Goal: Task Accomplishment & Management: Manage account settings

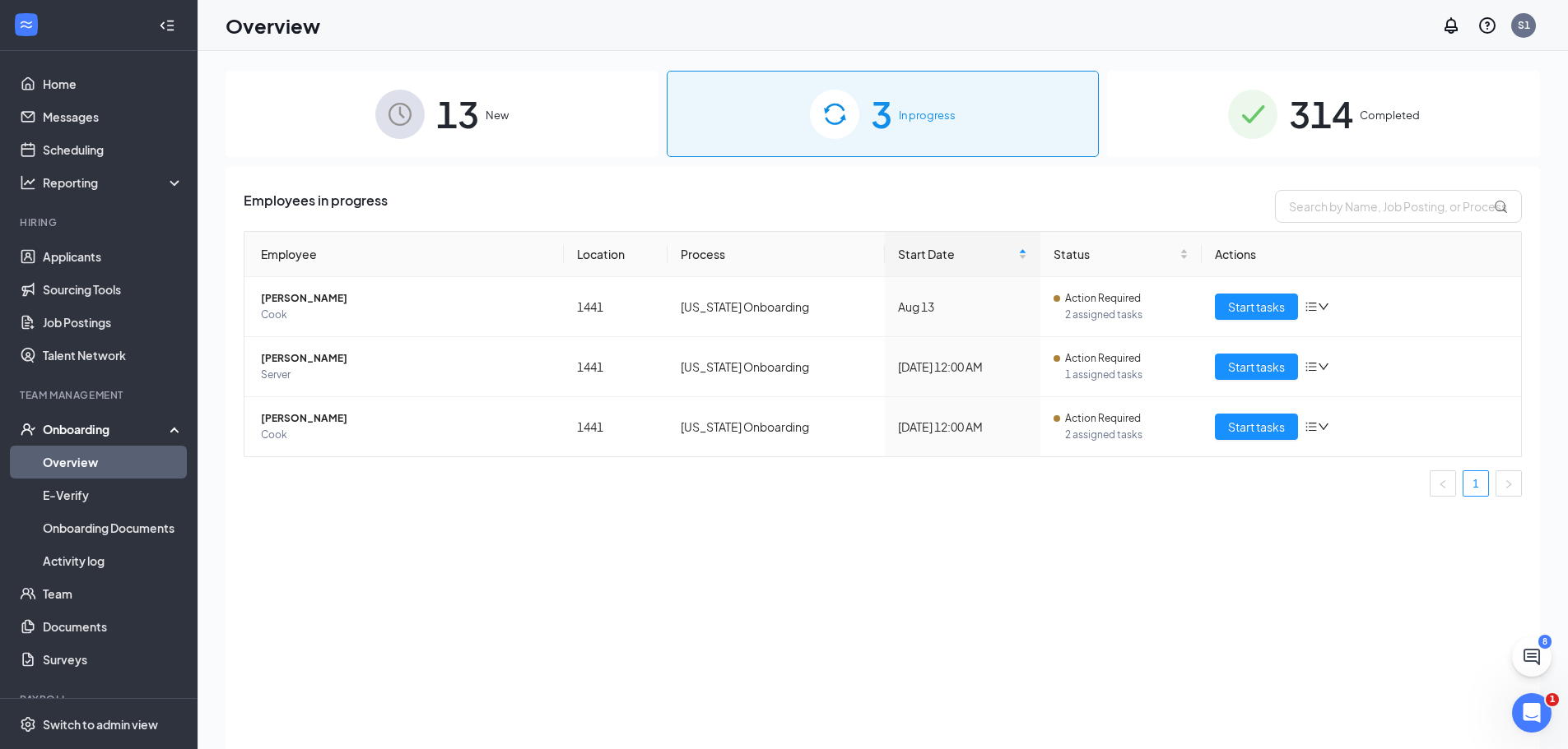
click at [107, 437] on div "Onboarding" at bounding box center [106, 430] width 126 height 16
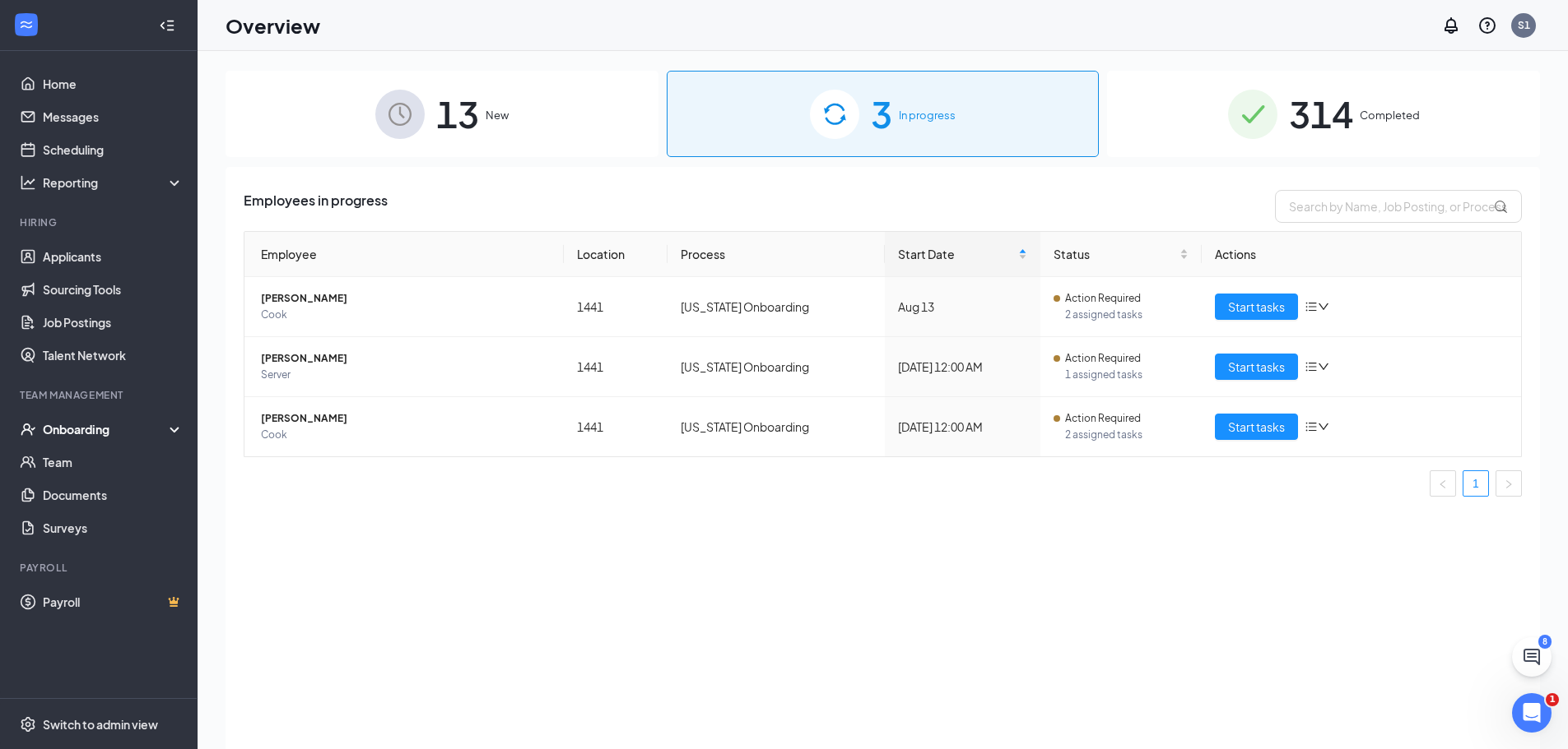
click at [107, 437] on div "Onboarding" at bounding box center [106, 430] width 126 height 16
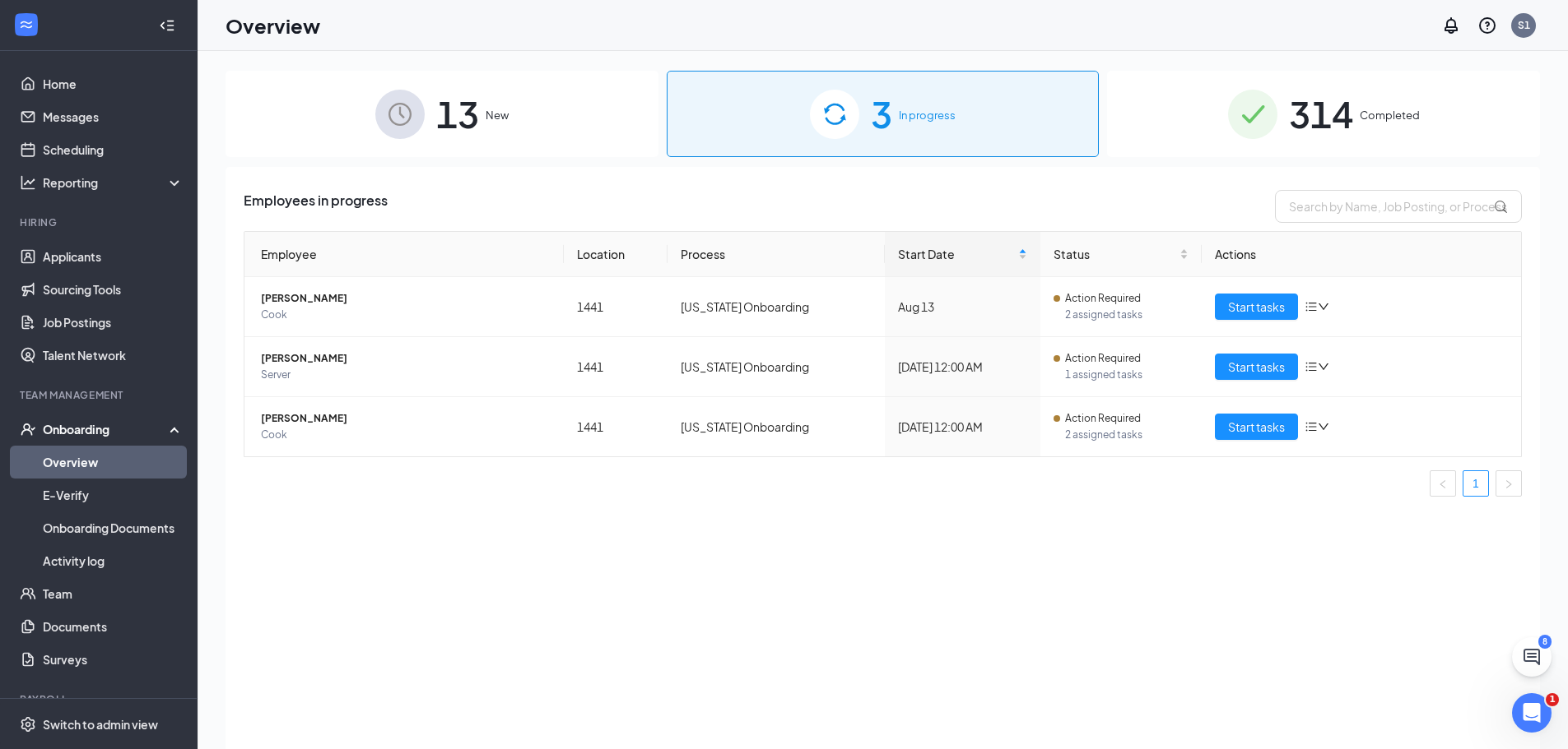
click at [108, 461] on link "Overview" at bounding box center [113, 462] width 141 height 32
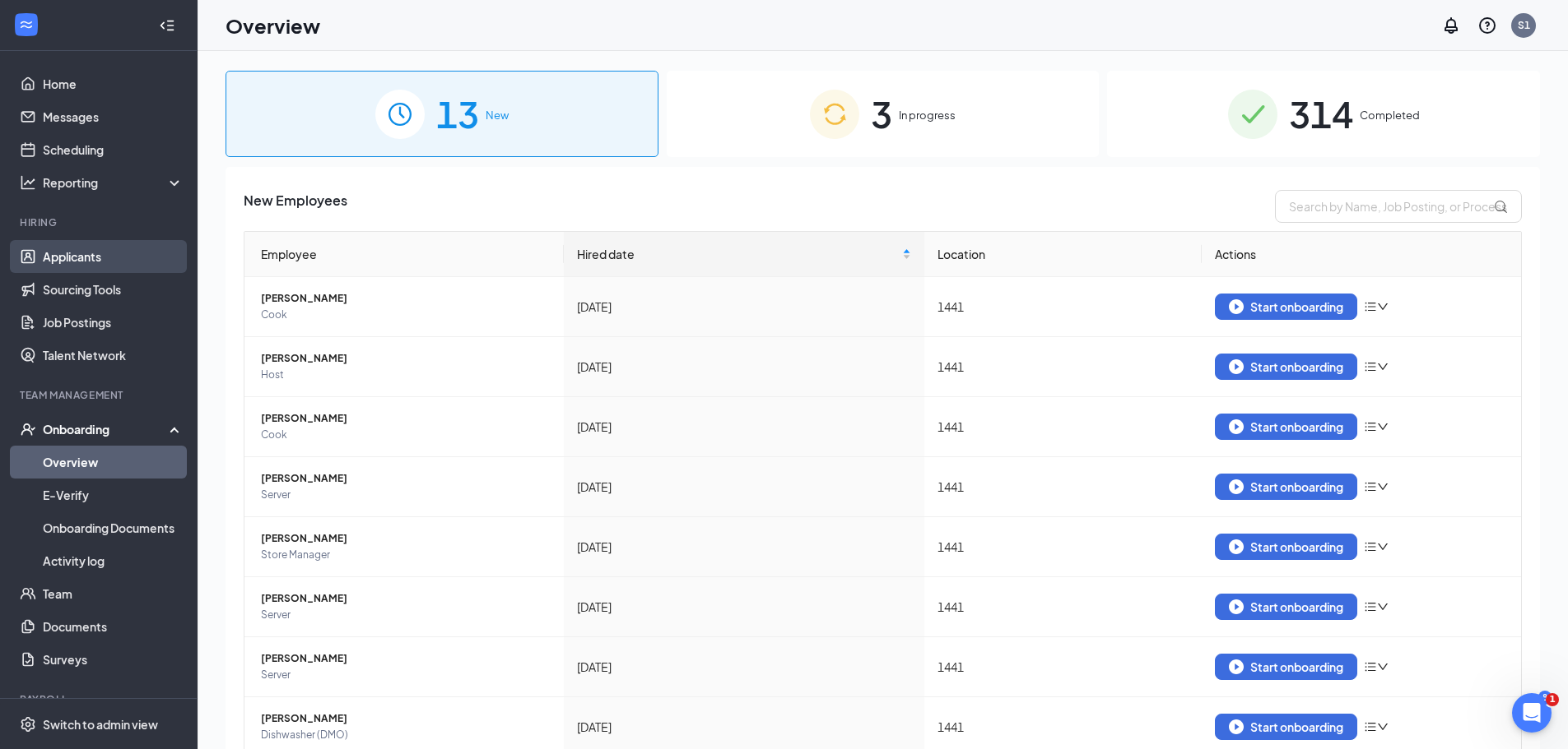
click at [81, 265] on link "Applicants" at bounding box center [113, 256] width 141 height 32
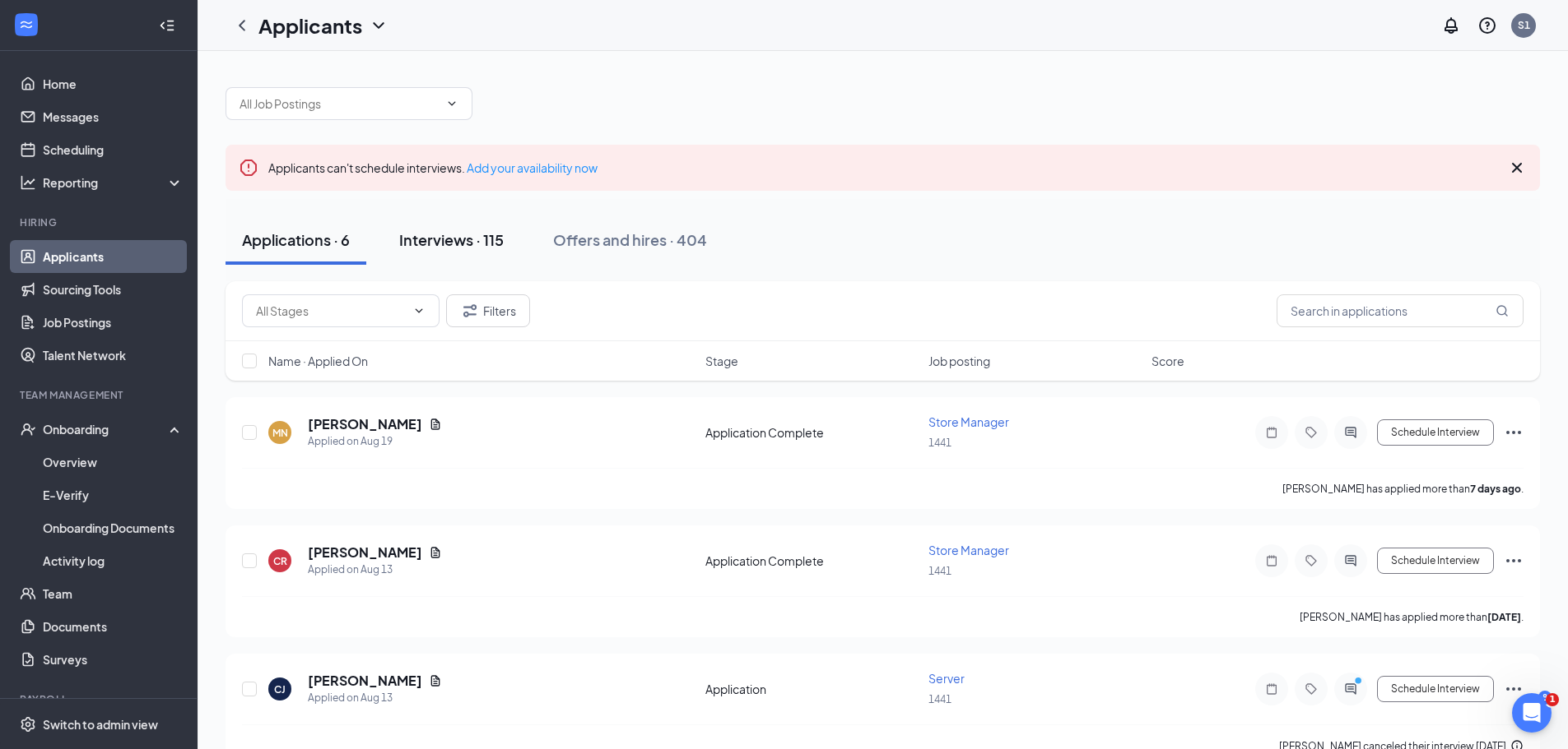
click at [417, 238] on div "Interviews · 115" at bounding box center [451, 239] width 105 height 21
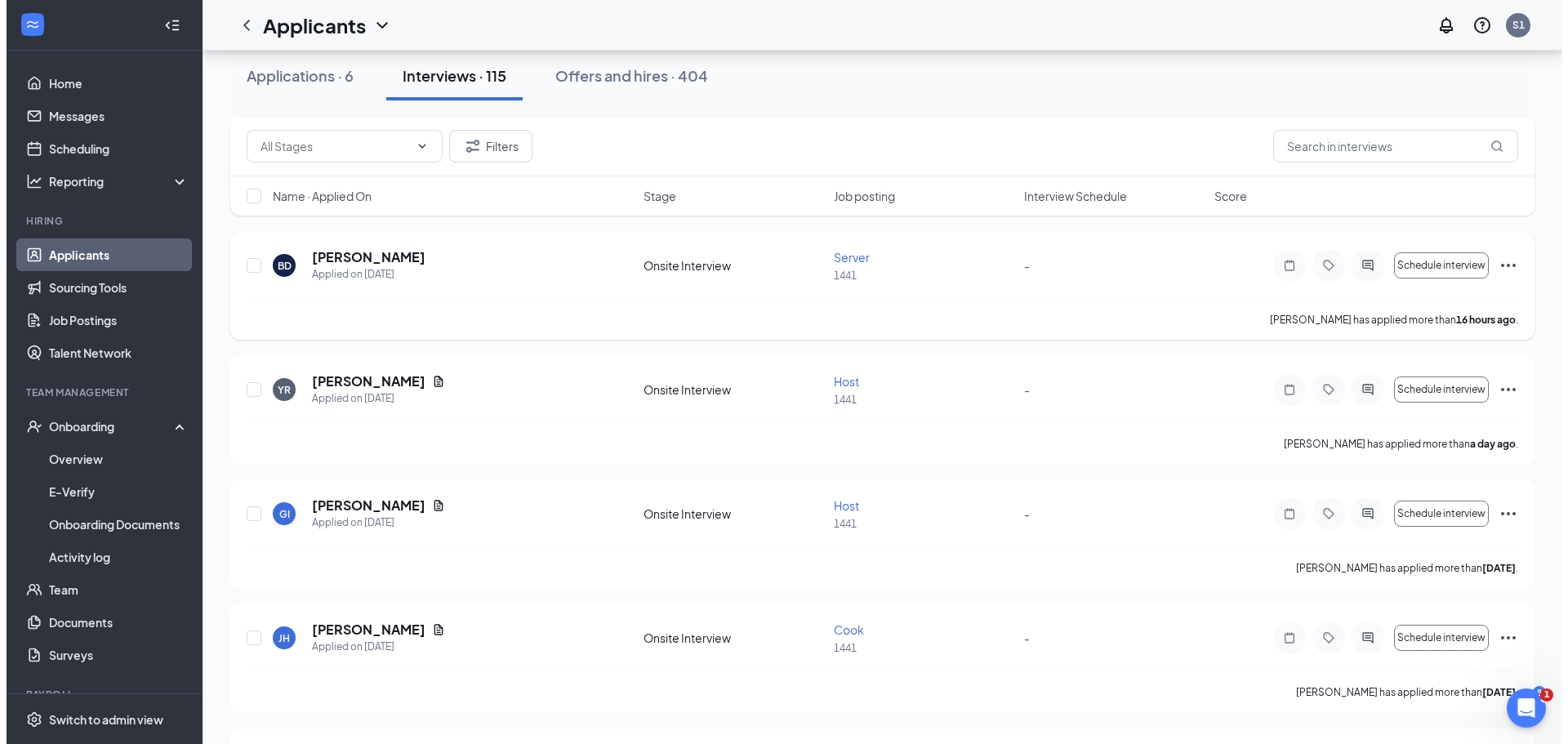
scroll to position [163, 0]
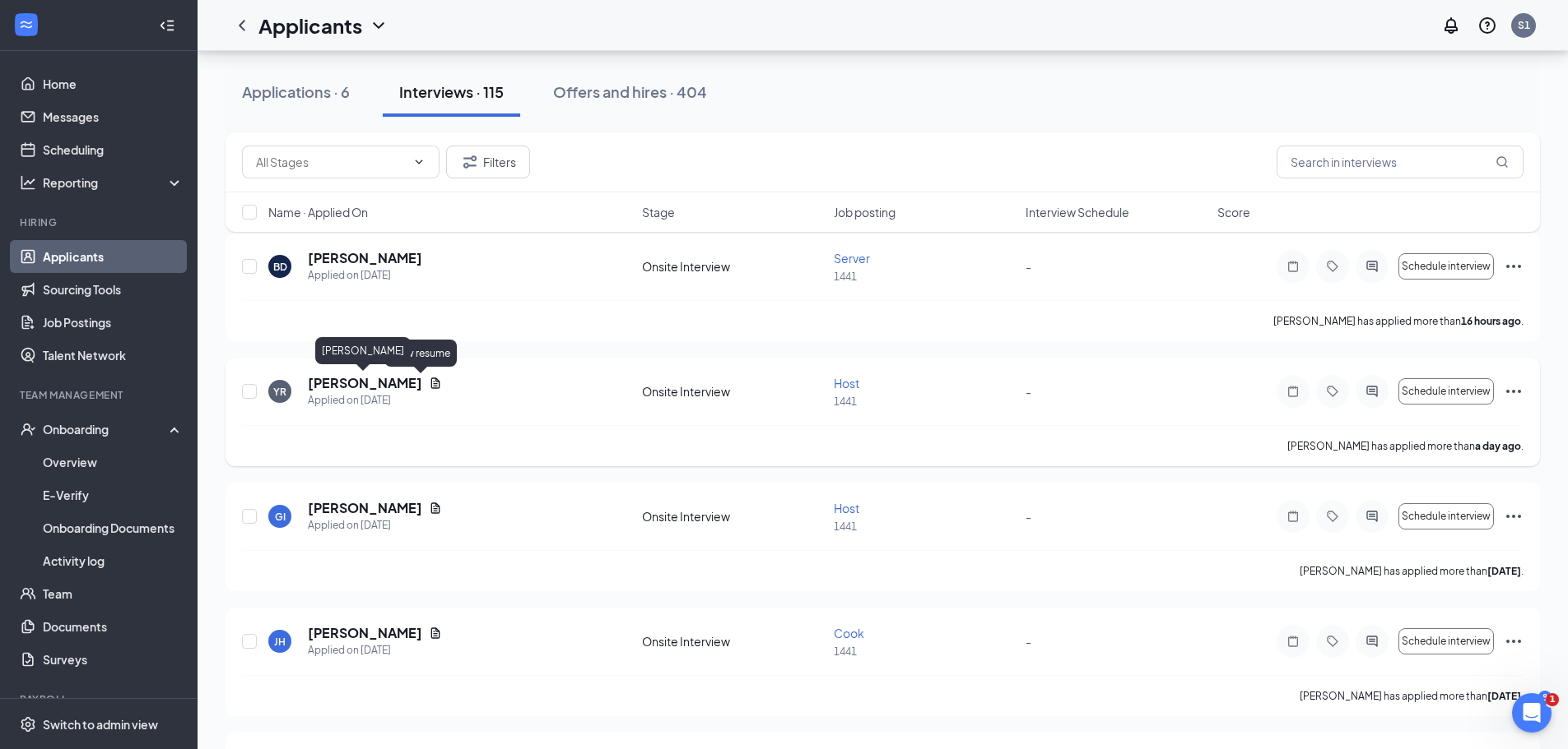
click at [386, 383] on h5 "[PERSON_NAME]" at bounding box center [365, 384] width 115 height 18
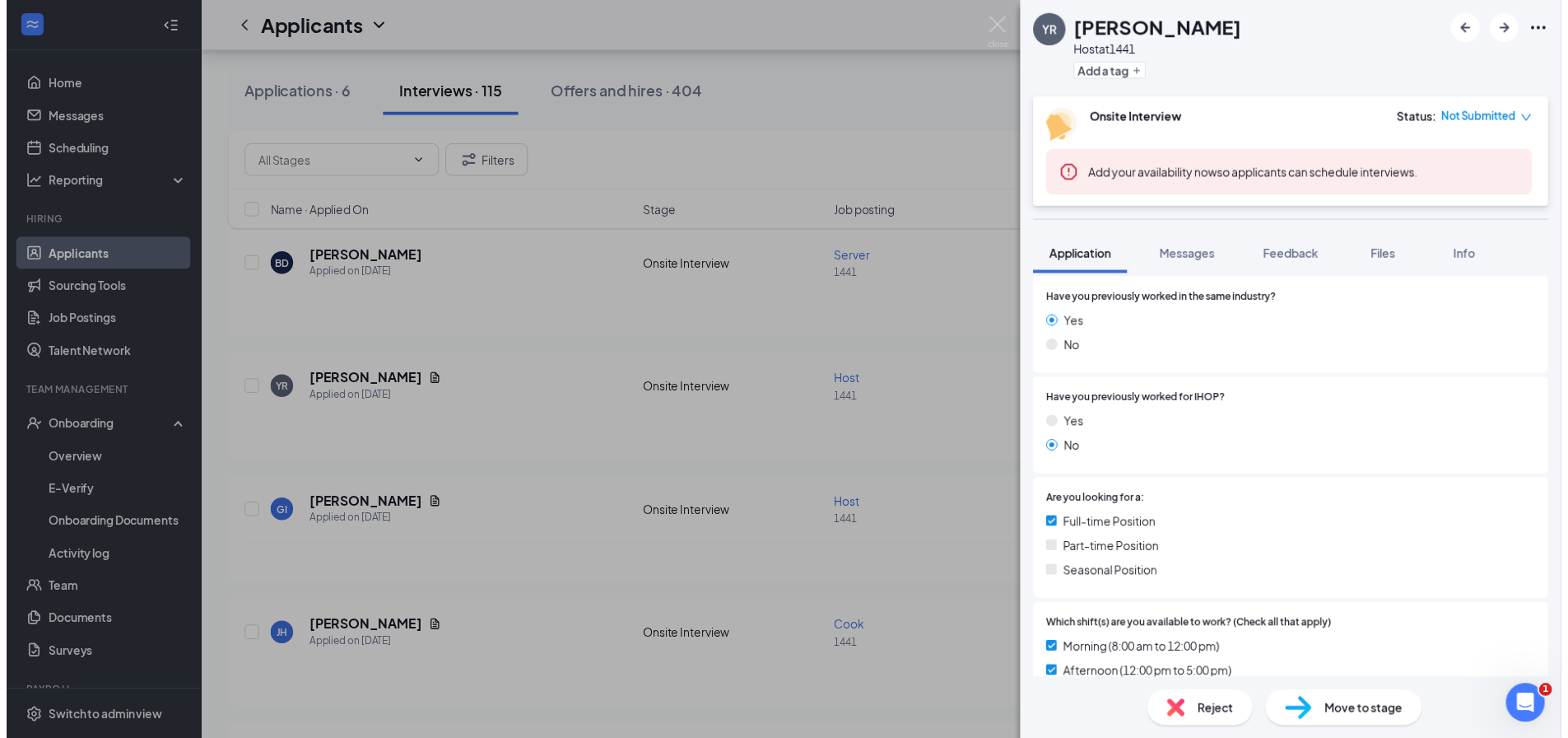
scroll to position [330, 0]
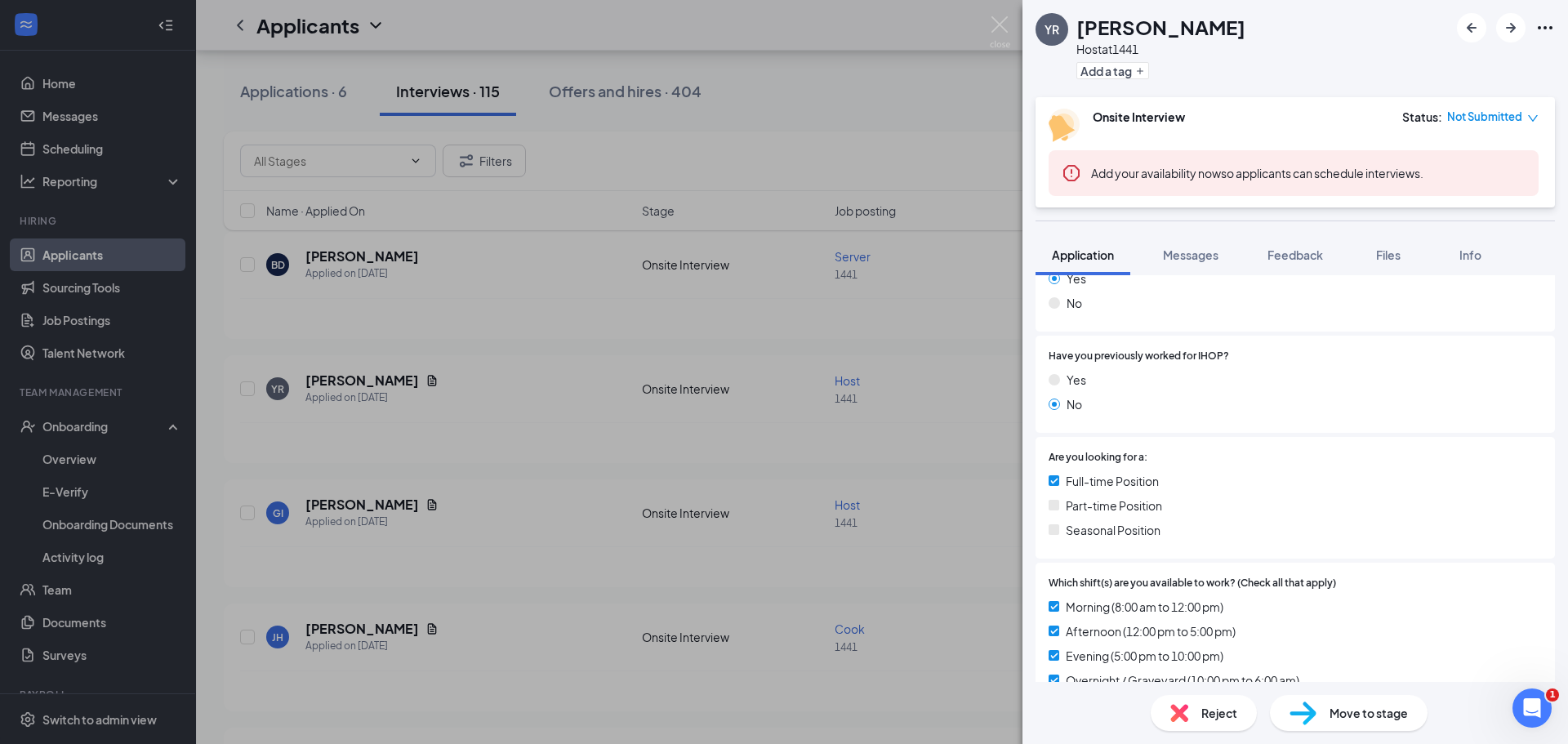
click at [541, 384] on div "YR [PERSON_NAME] Host at 1441 Add a tag Onsite Interview Status : Not Submitted…" at bounding box center [784, 372] width 1568 height 744
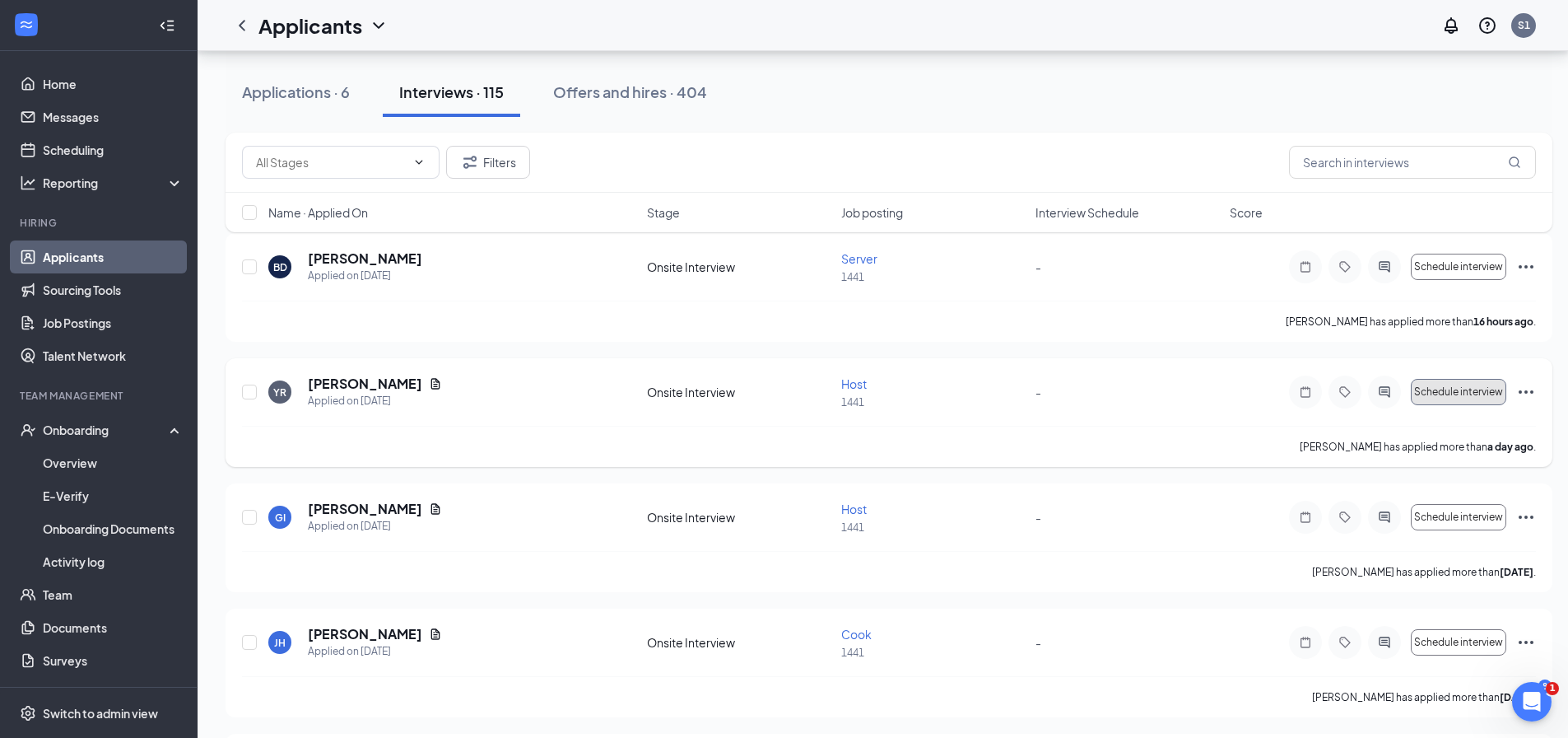
click at [1459, 394] on span "Schedule interview" at bounding box center [1458, 392] width 88 height 12
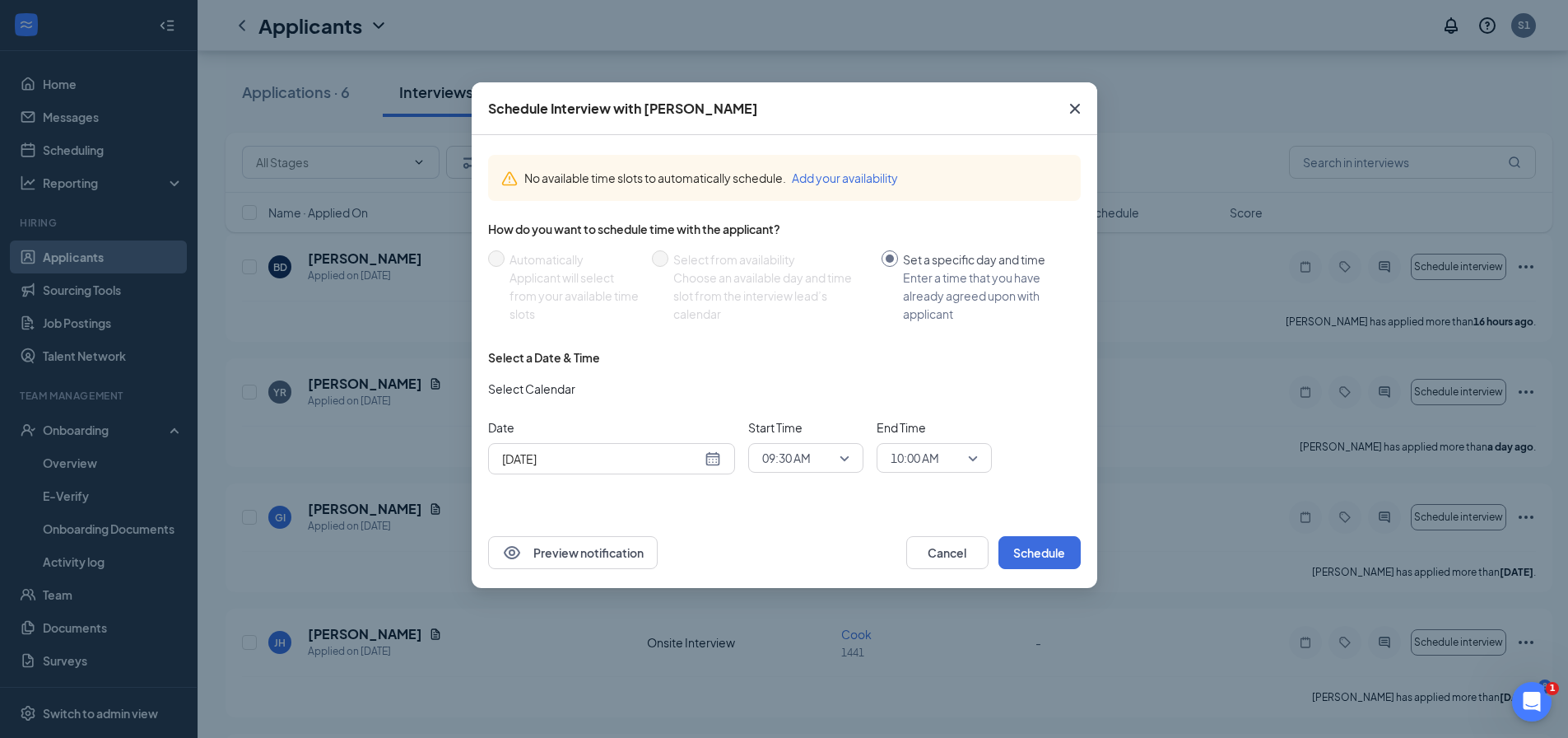
click at [648, 454] on input "[DATE]" at bounding box center [601, 459] width 199 height 18
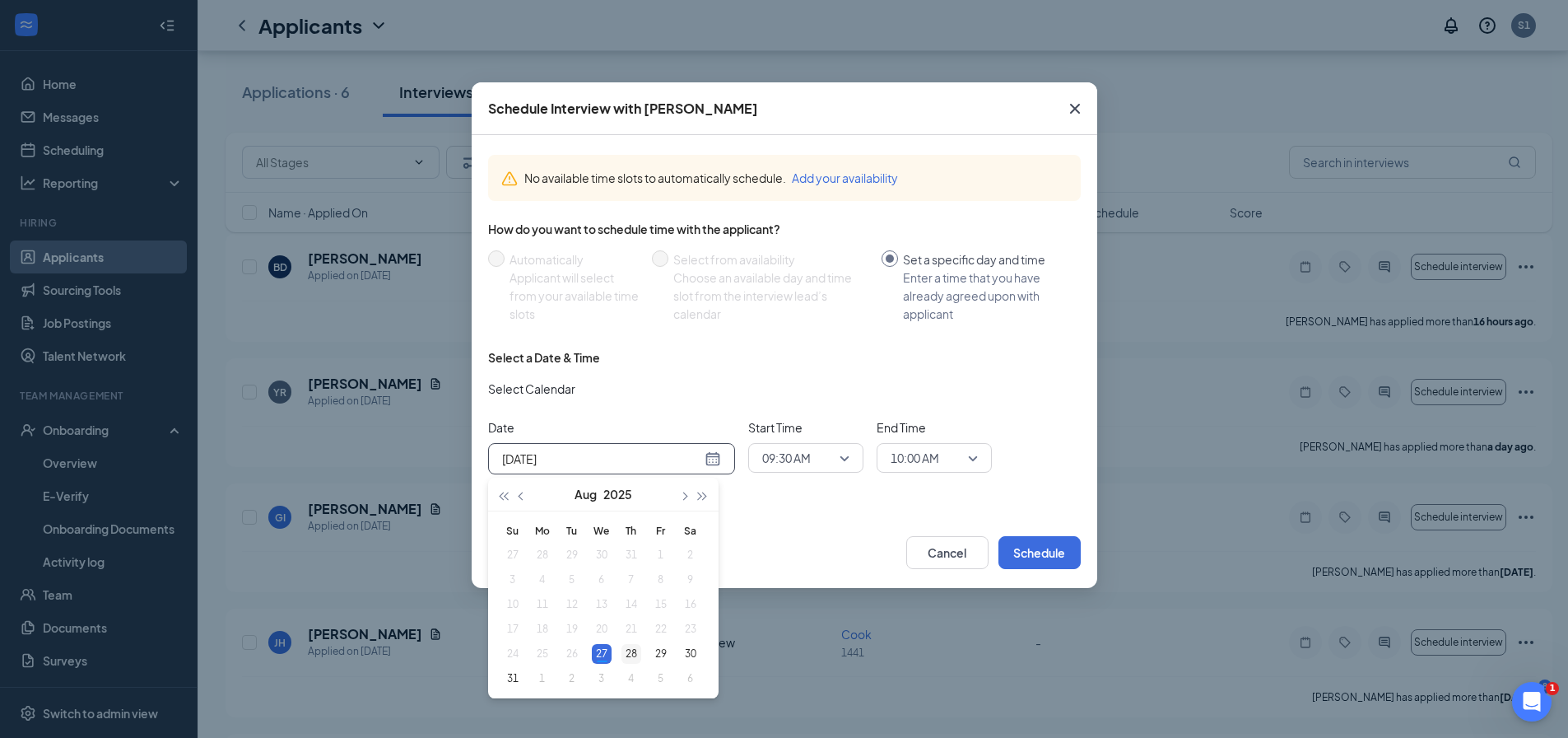
type input "[DATE]"
drag, startPoint x: 628, startPoint y: 657, endPoint x: 638, endPoint y: 648, distance: 13.5
click at [628, 657] on div "28" at bounding box center [631, 654] width 20 height 20
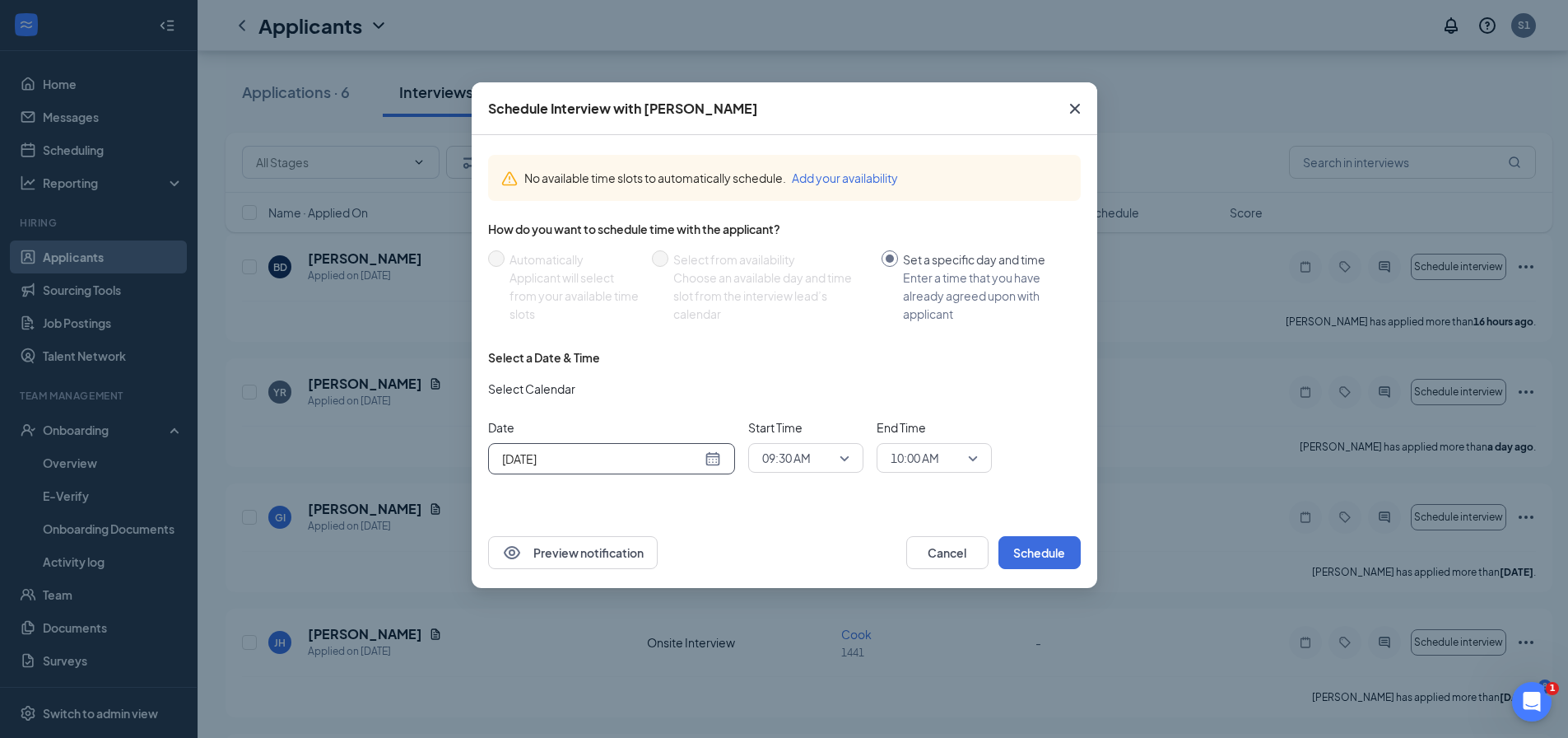
click at [790, 455] on span "09:30 AM" at bounding box center [786, 457] width 49 height 24
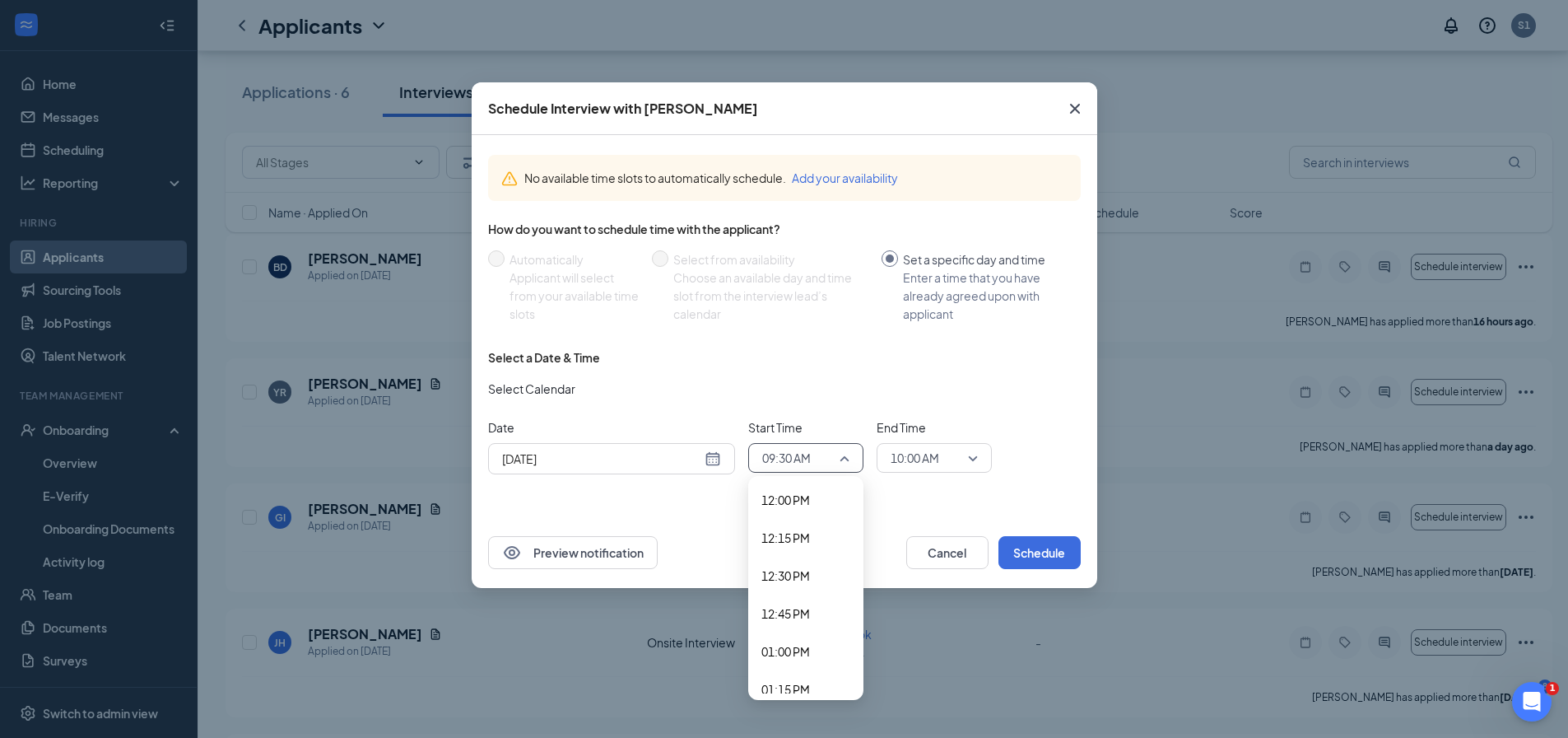
scroll to position [1845, 0]
click at [793, 627] on span "01:00 PM" at bounding box center [785, 629] width 49 height 18
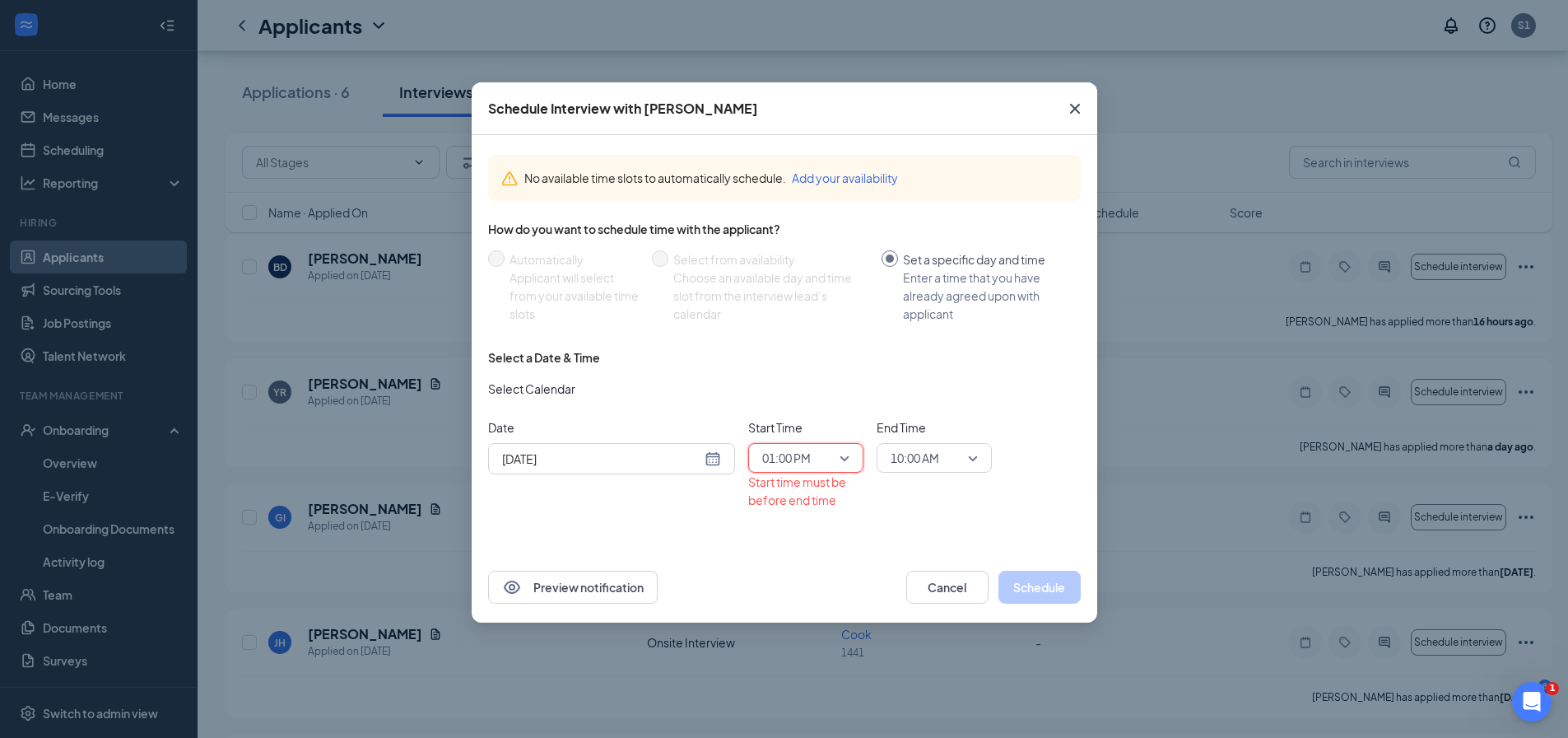
click at [895, 453] on span "10:00 AM" at bounding box center [914, 457] width 49 height 24
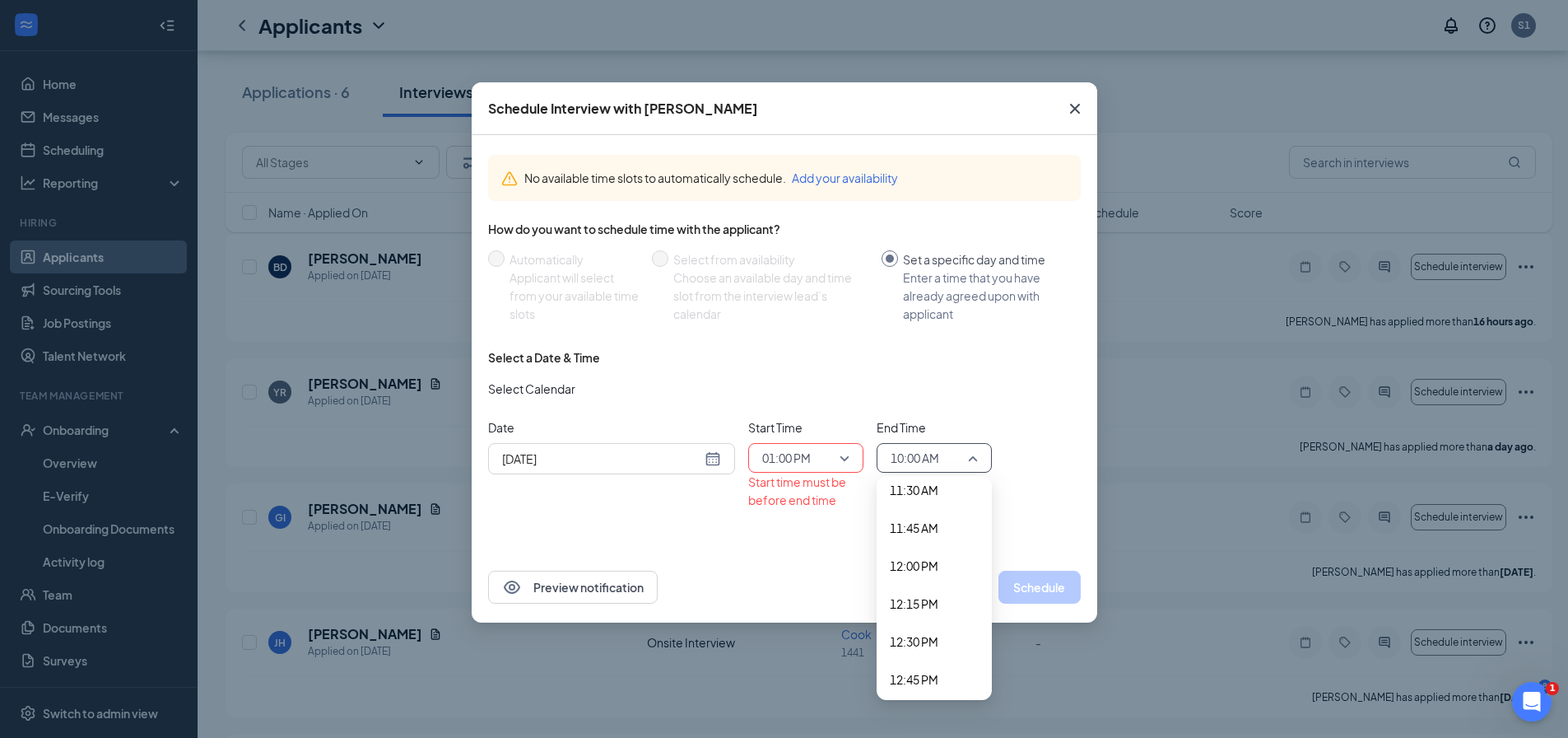
scroll to position [1920, 0]
click at [917, 592] on span "01:15 PM" at bounding box center [914, 591] width 49 height 18
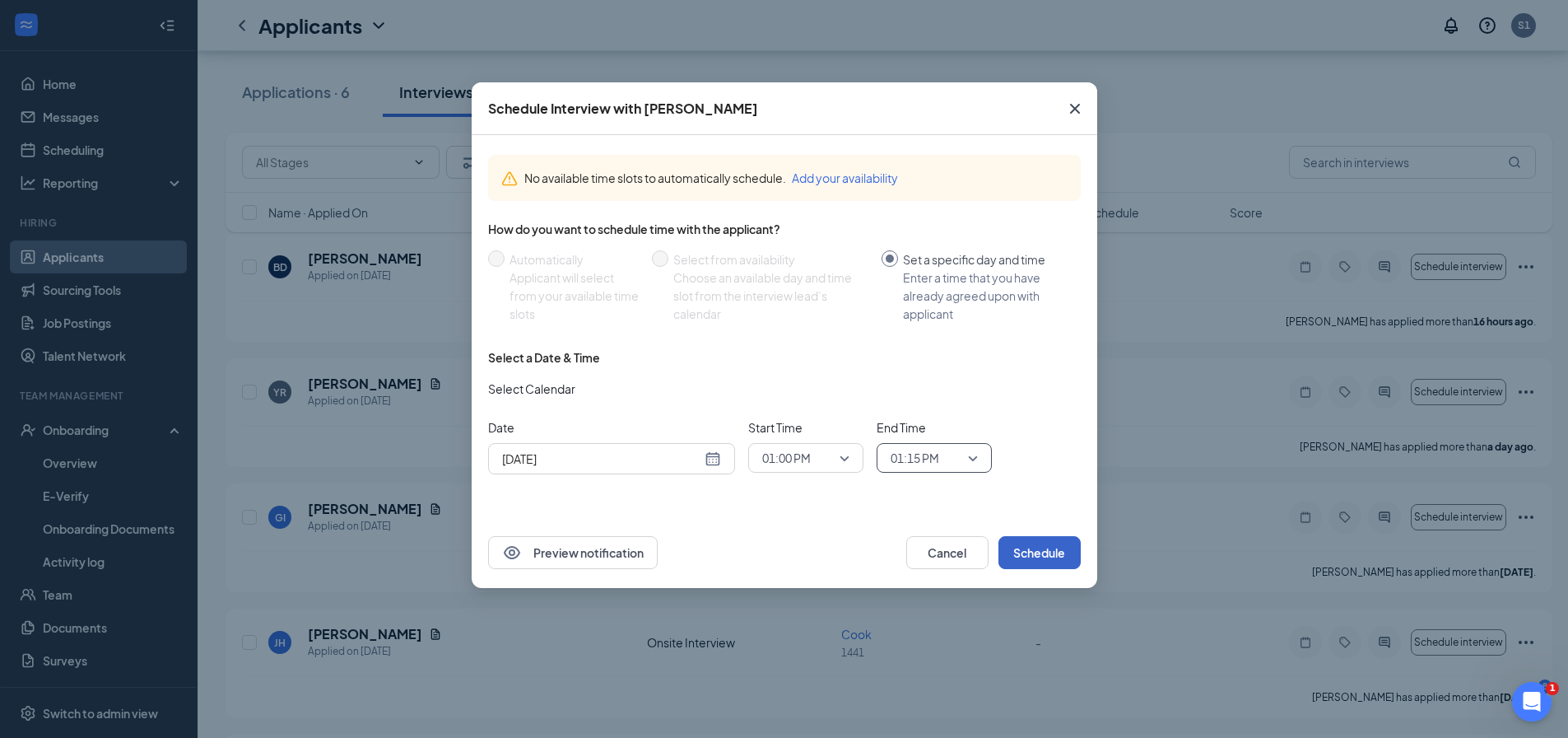
click at [1044, 554] on button "Schedule" at bounding box center [1039, 552] width 82 height 33
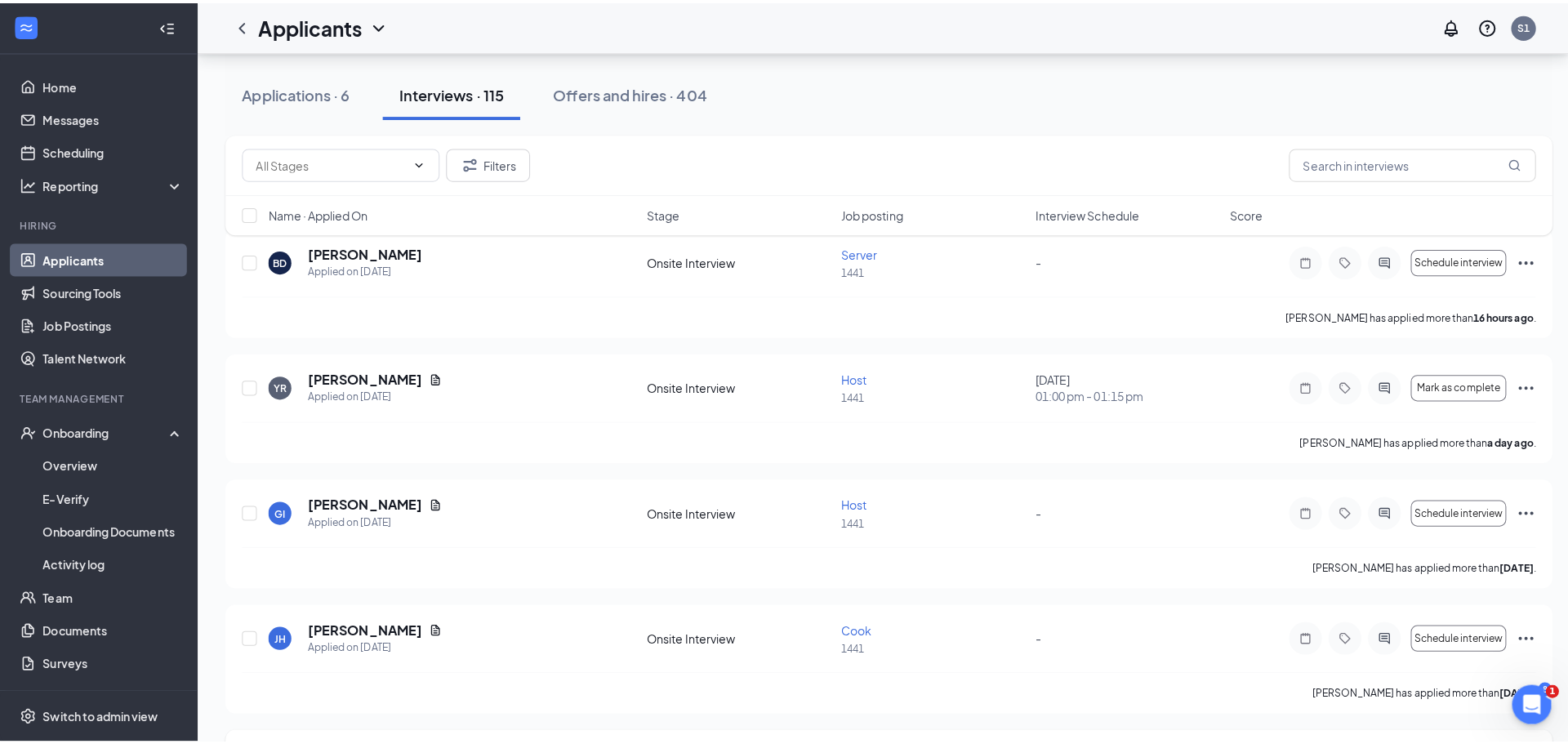
scroll to position [163, 0]
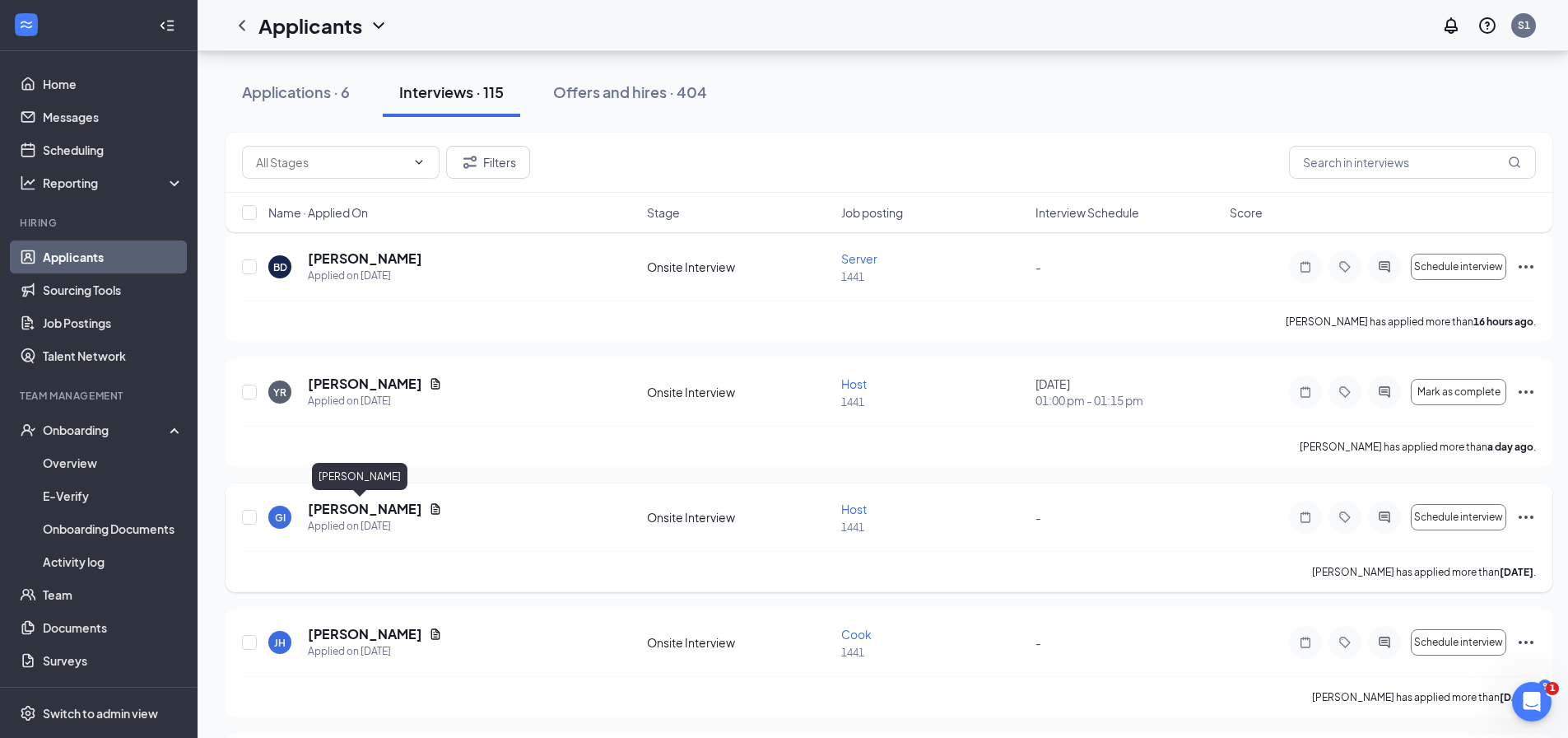
click at [340, 515] on h5 "[PERSON_NAME]" at bounding box center [365, 509] width 115 height 18
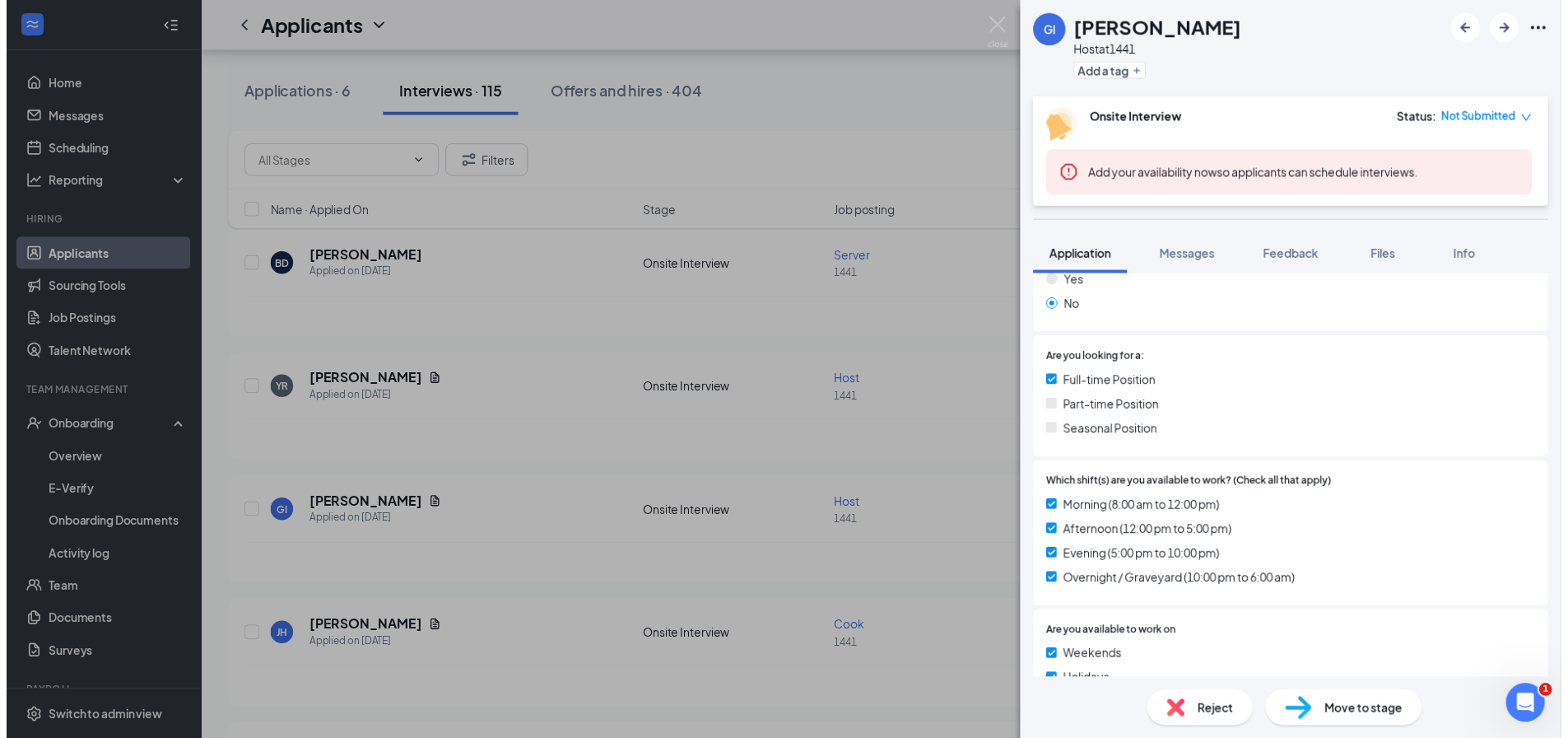
scroll to position [412, 0]
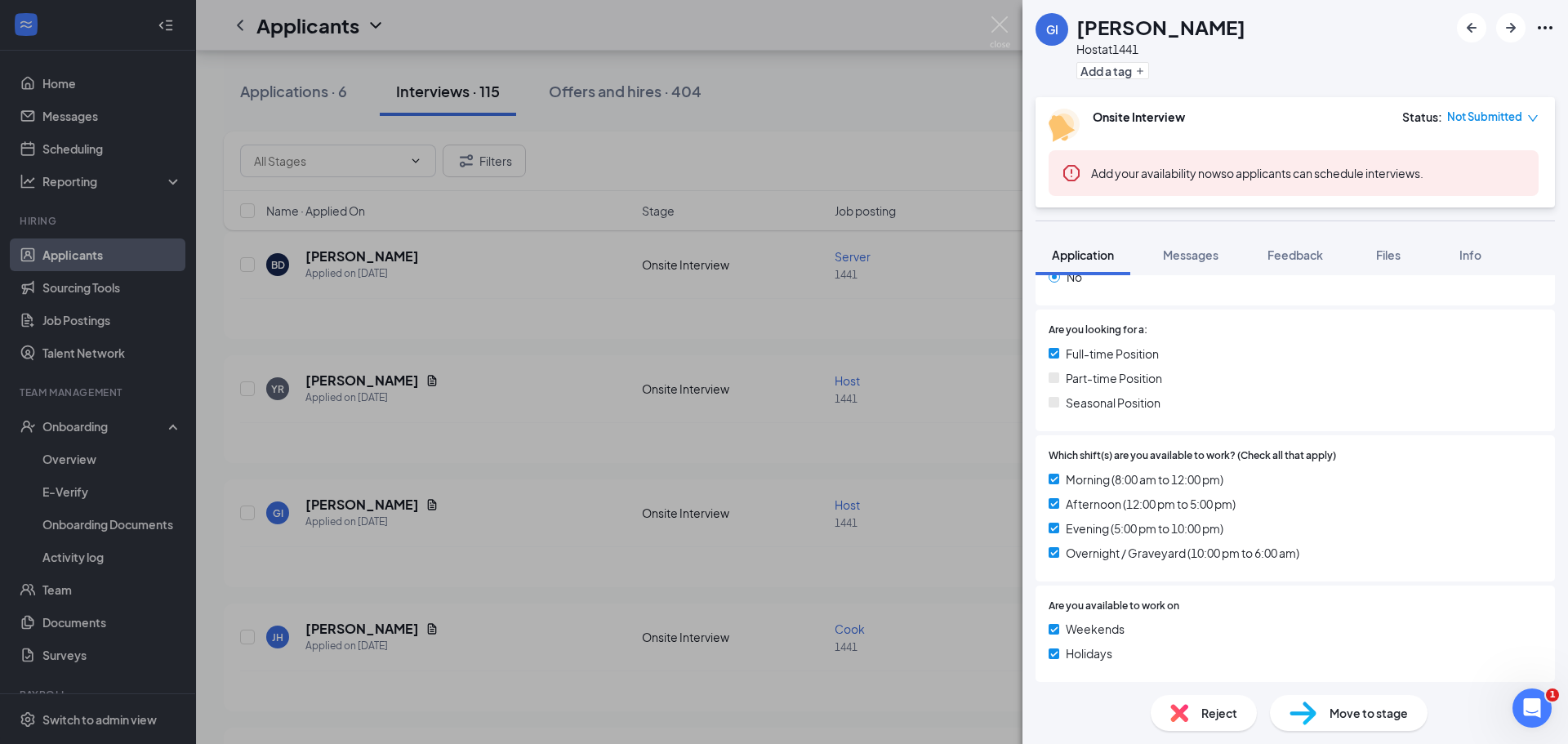
click at [571, 509] on div "GI [PERSON_NAME] Host at 1441 Add a tag Onsite Interview Status : Not Submitted…" at bounding box center [784, 372] width 1568 height 744
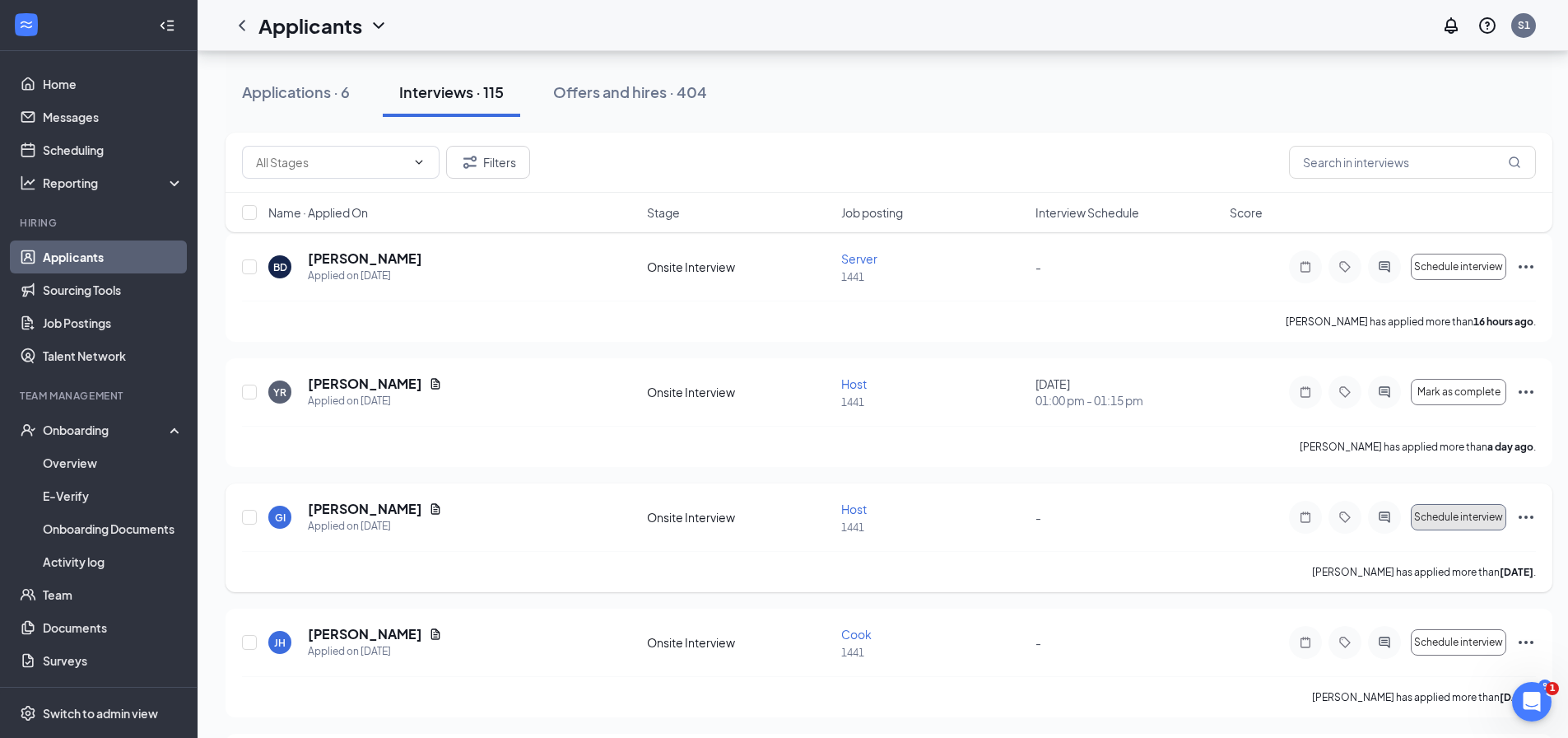
click at [1454, 521] on span "Schedule interview" at bounding box center [1458, 517] width 88 height 12
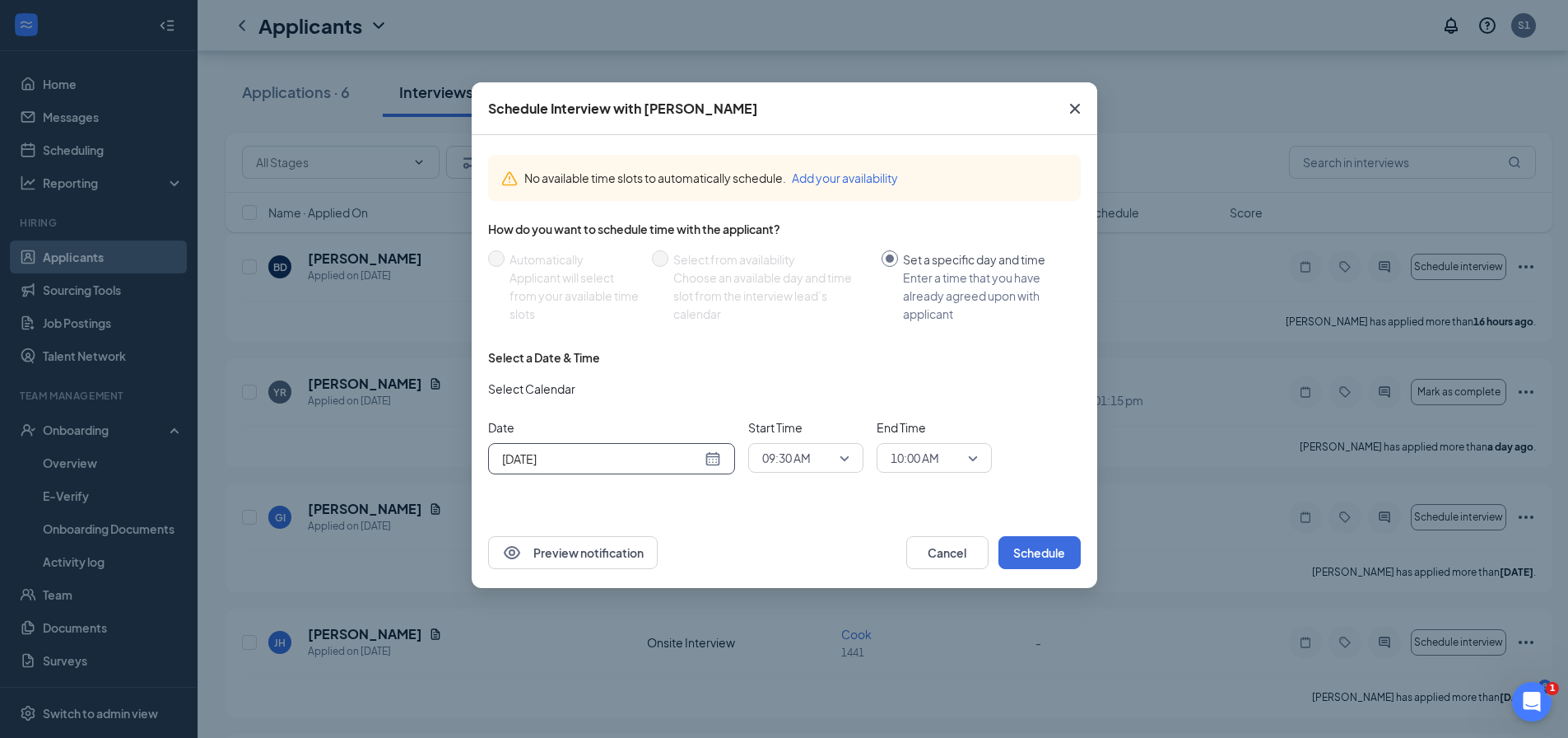
click at [631, 468] on div "[DATE]" at bounding box center [611, 458] width 246 height 32
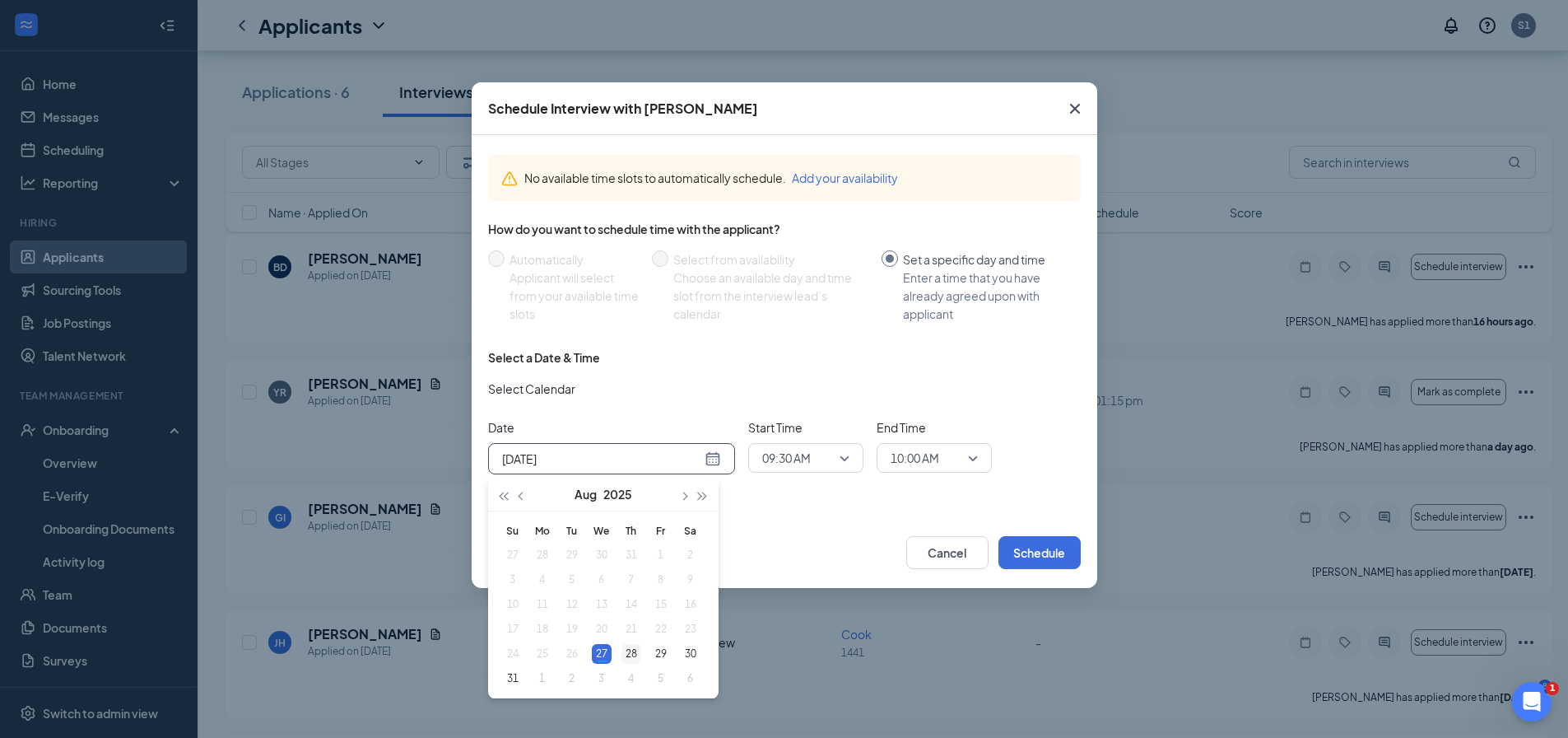
type input "[DATE]"
click at [633, 656] on div "28" at bounding box center [631, 654] width 20 height 20
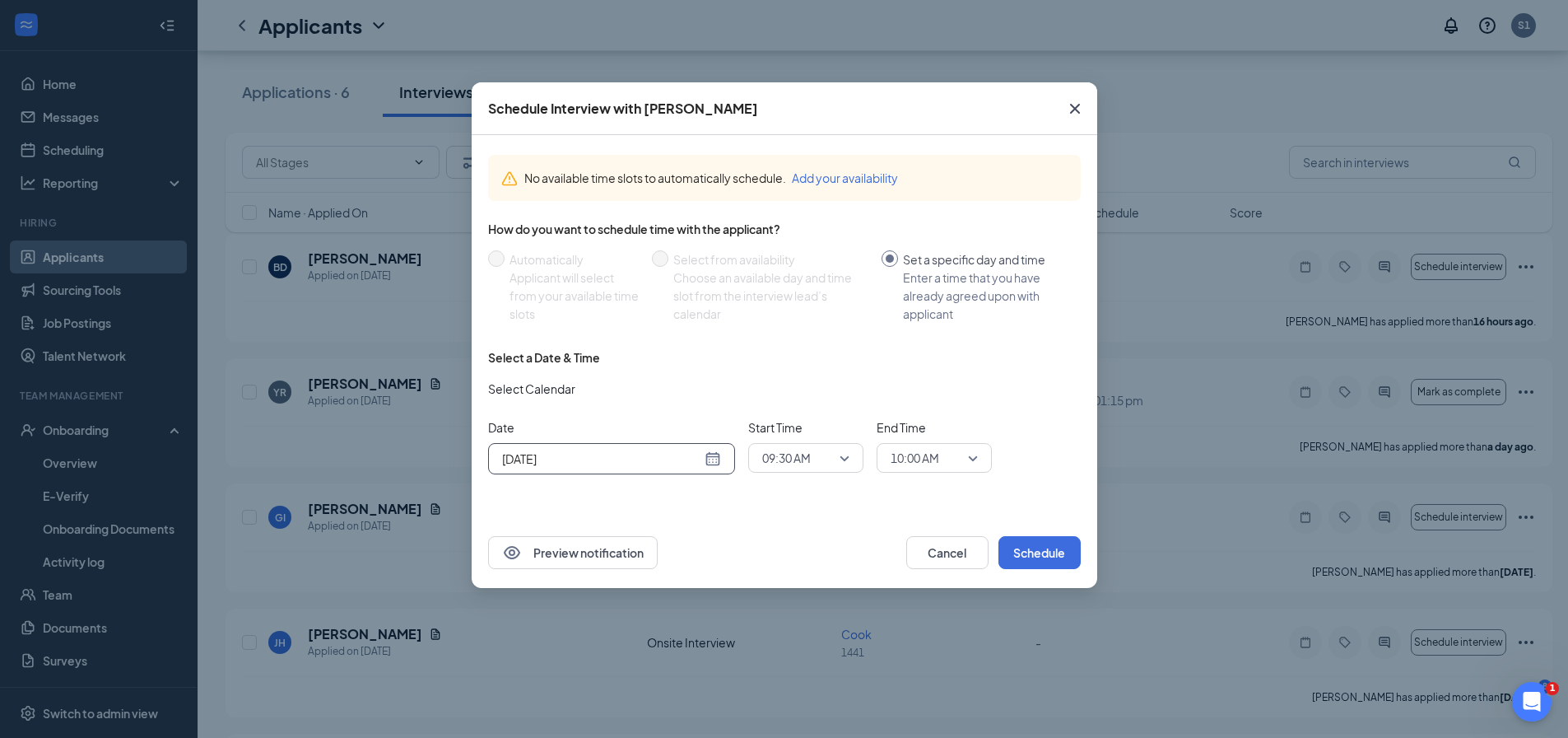
click at [767, 462] on span "09:30 AM" at bounding box center [786, 457] width 49 height 24
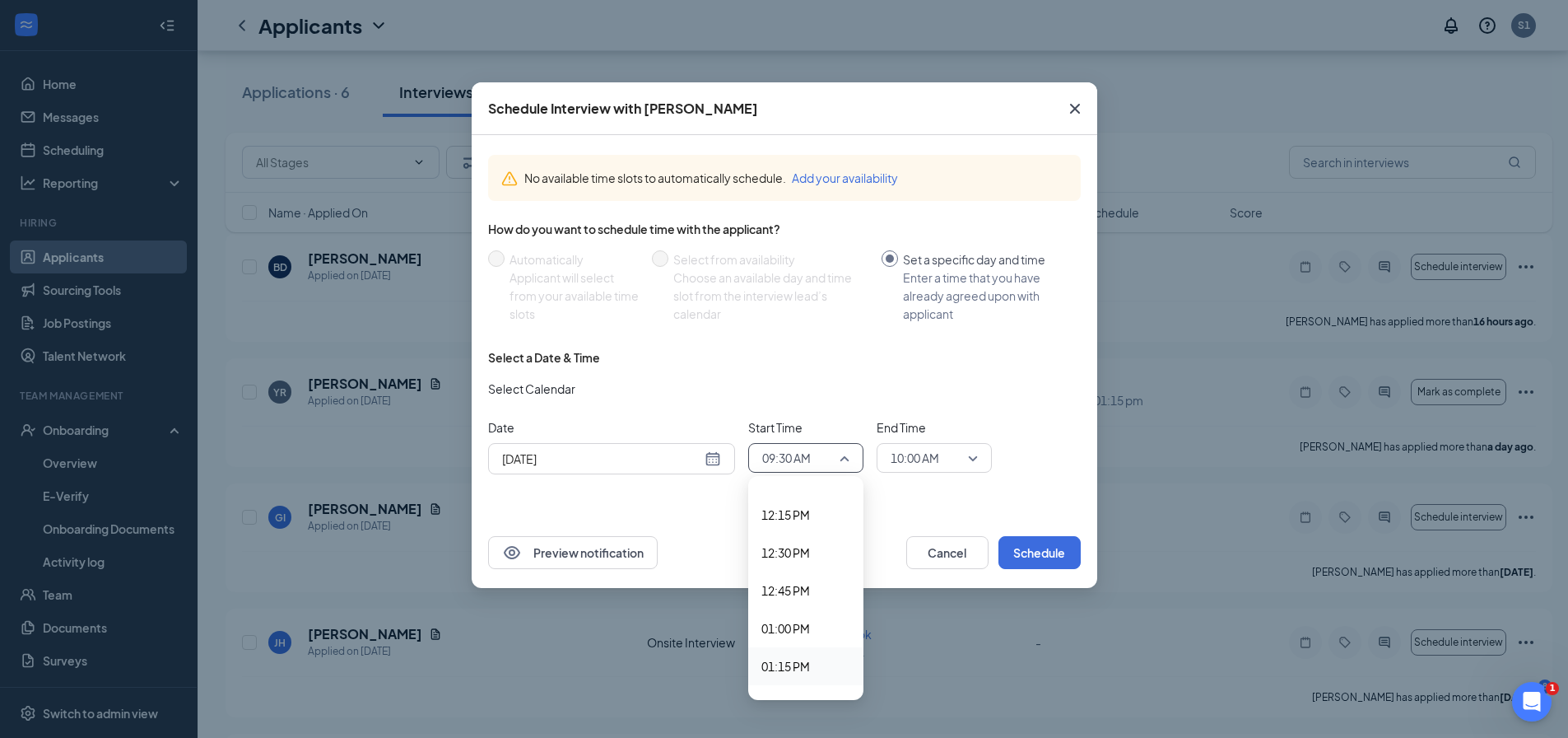
scroll to position [1927, 0]
click at [794, 625] on span "01:30 PM" at bounding box center [785, 621] width 49 height 18
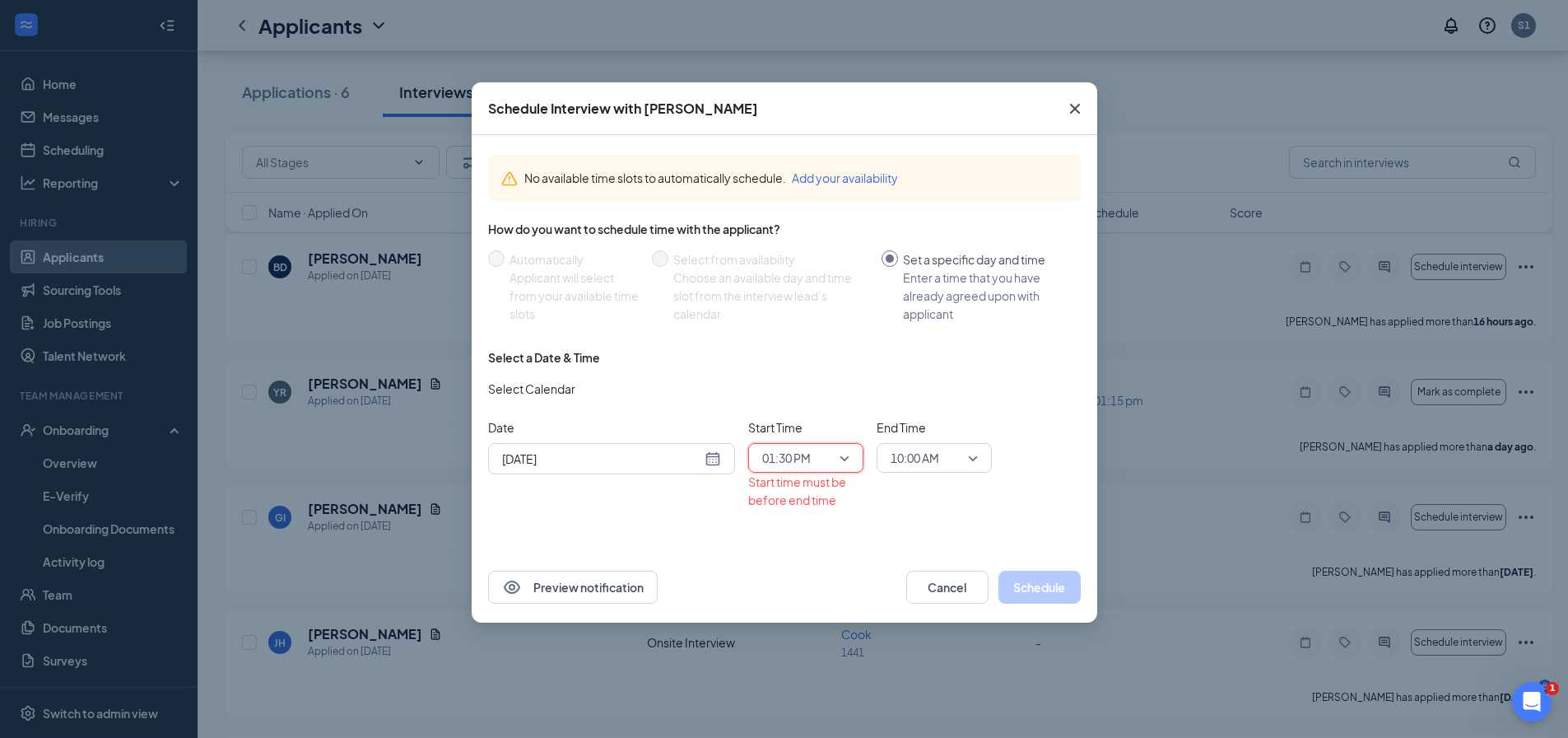
click at [921, 462] on span "10:00 AM" at bounding box center [914, 457] width 49 height 24
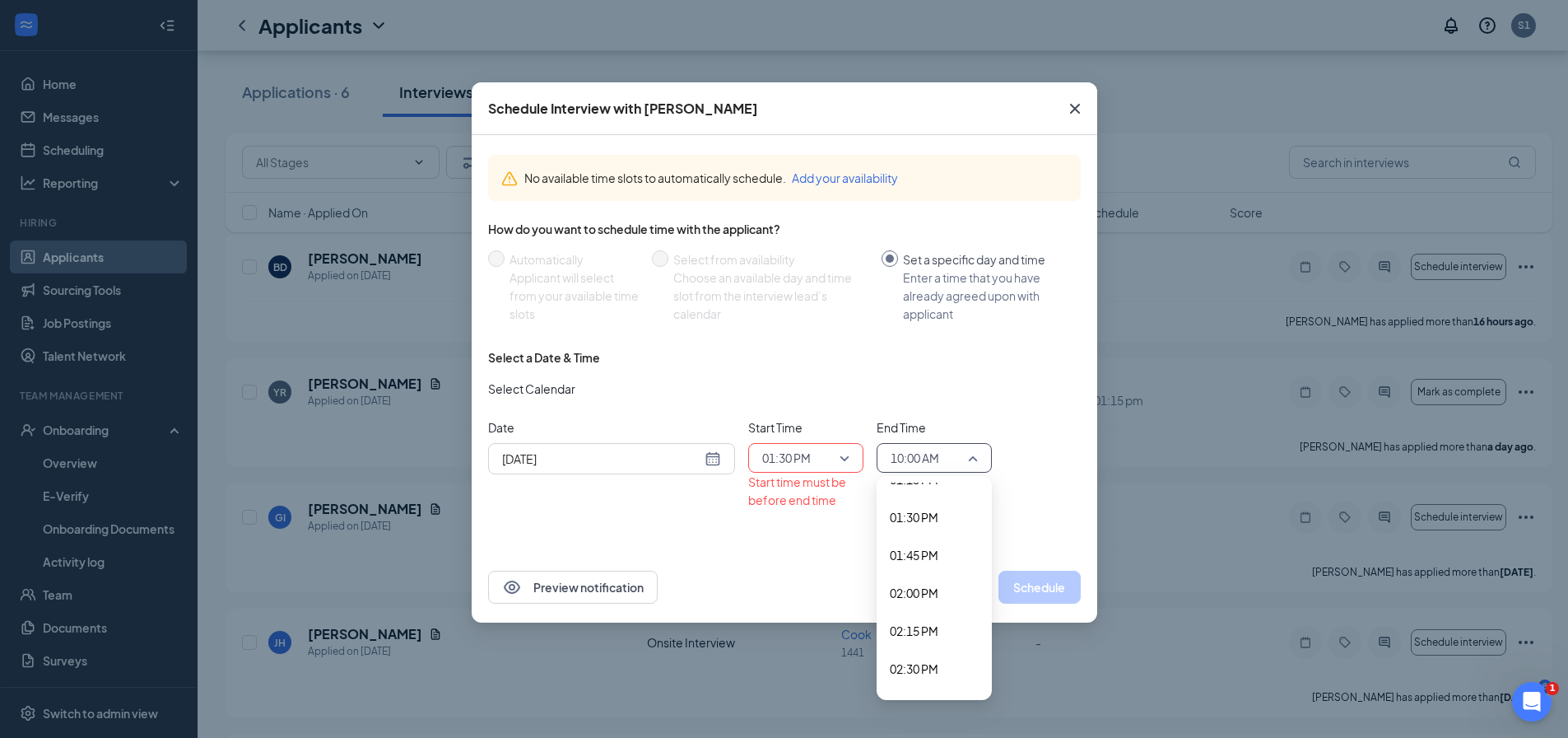
scroll to position [2003, 0]
click at [922, 586] on span "01:45 PM" at bounding box center [914, 584] width 49 height 18
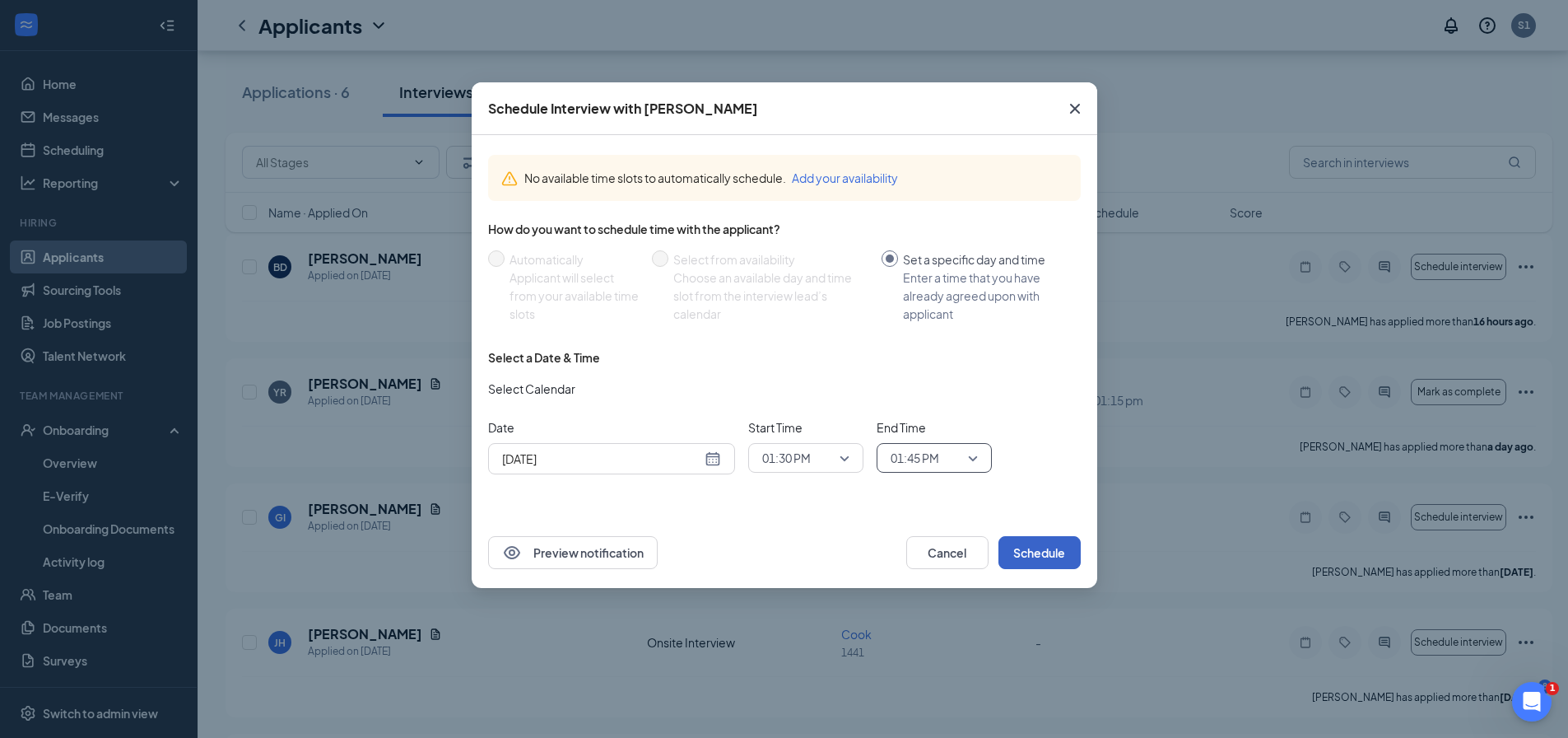
click at [1033, 553] on button "Schedule" at bounding box center [1039, 552] width 82 height 33
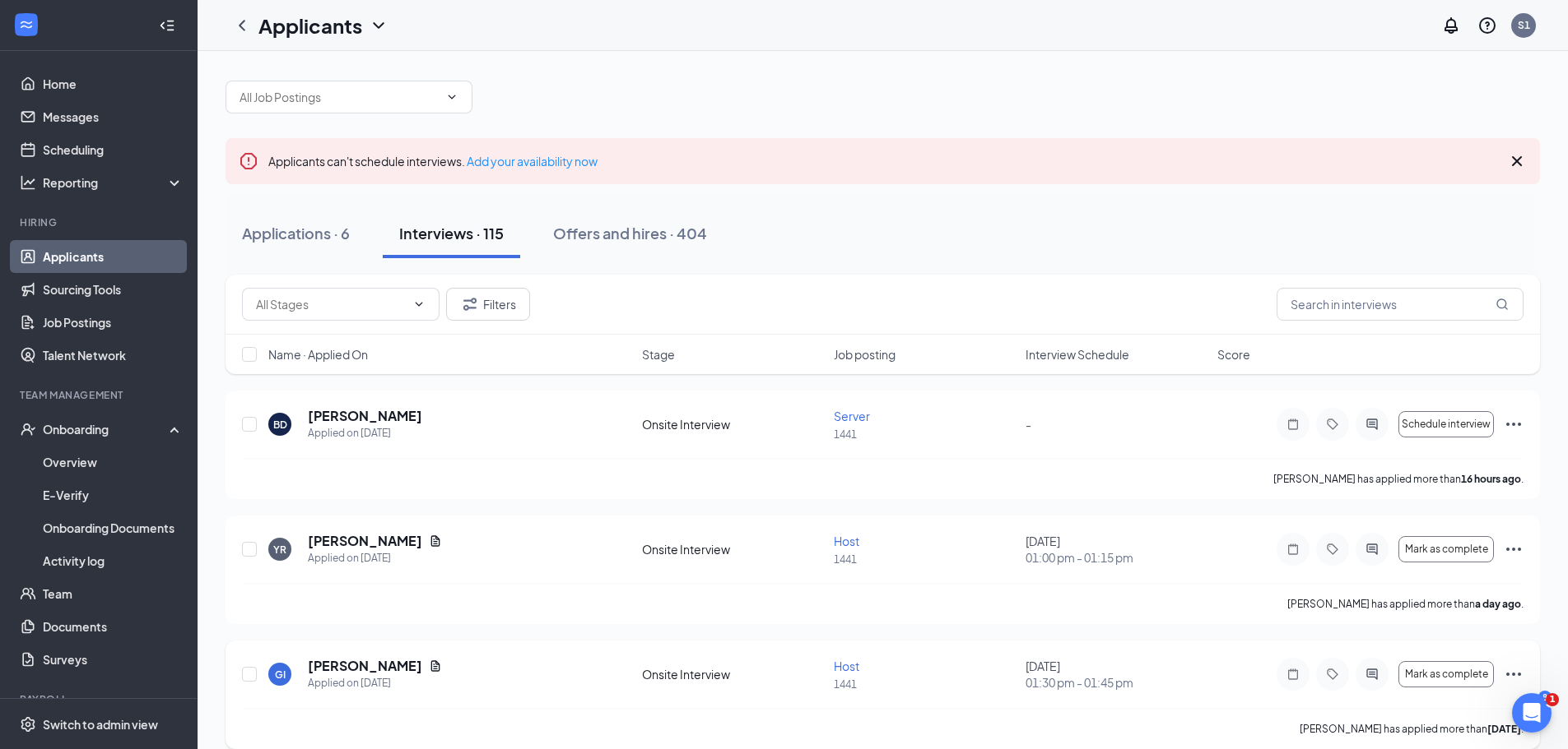
scroll to position [0, 0]
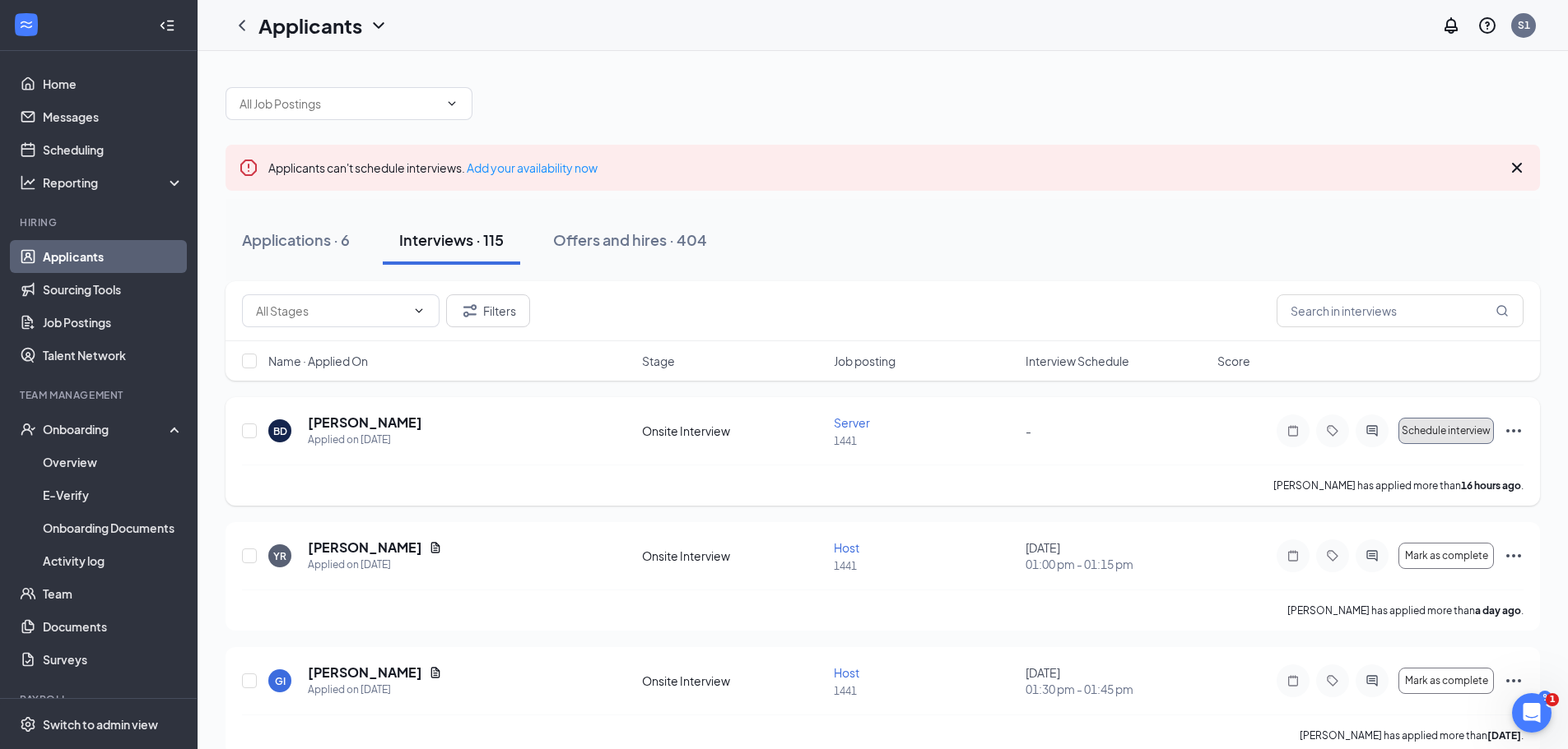
click at [1467, 432] on span "Schedule interview" at bounding box center [1446, 430] width 88 height 12
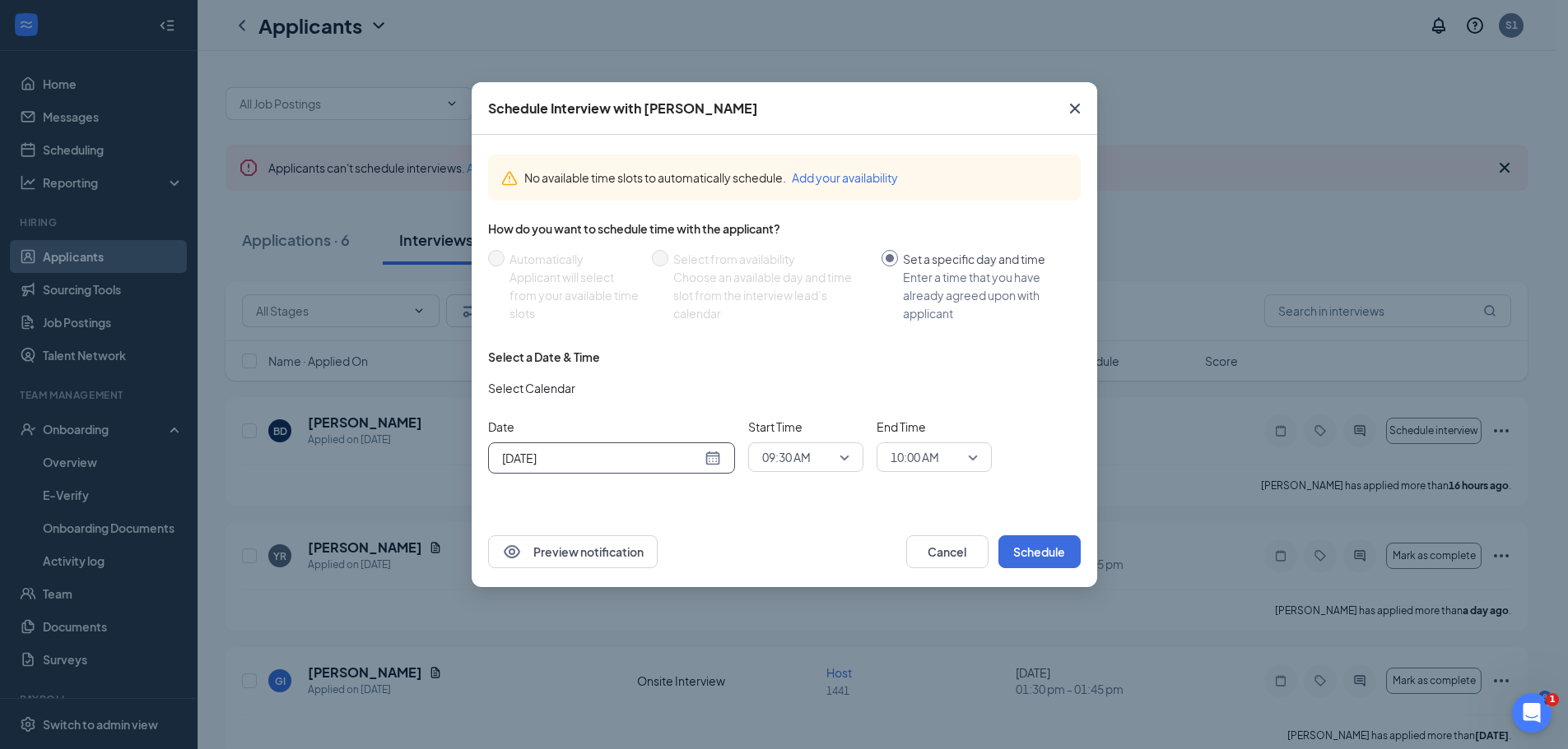
click at [668, 456] on input "[DATE]" at bounding box center [601, 458] width 199 height 18
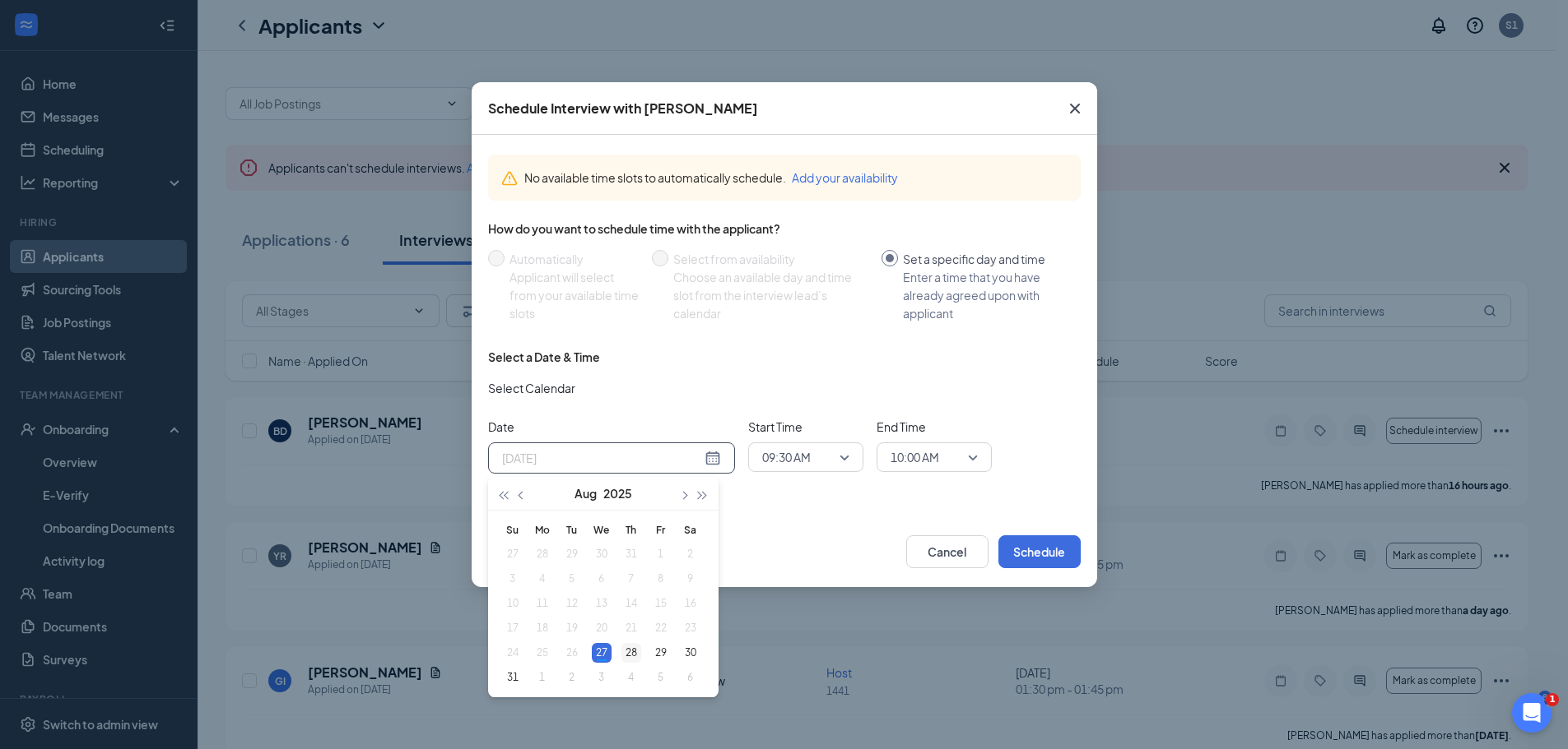
type input "[DATE]"
click at [629, 647] on div "28" at bounding box center [631, 653] width 20 height 20
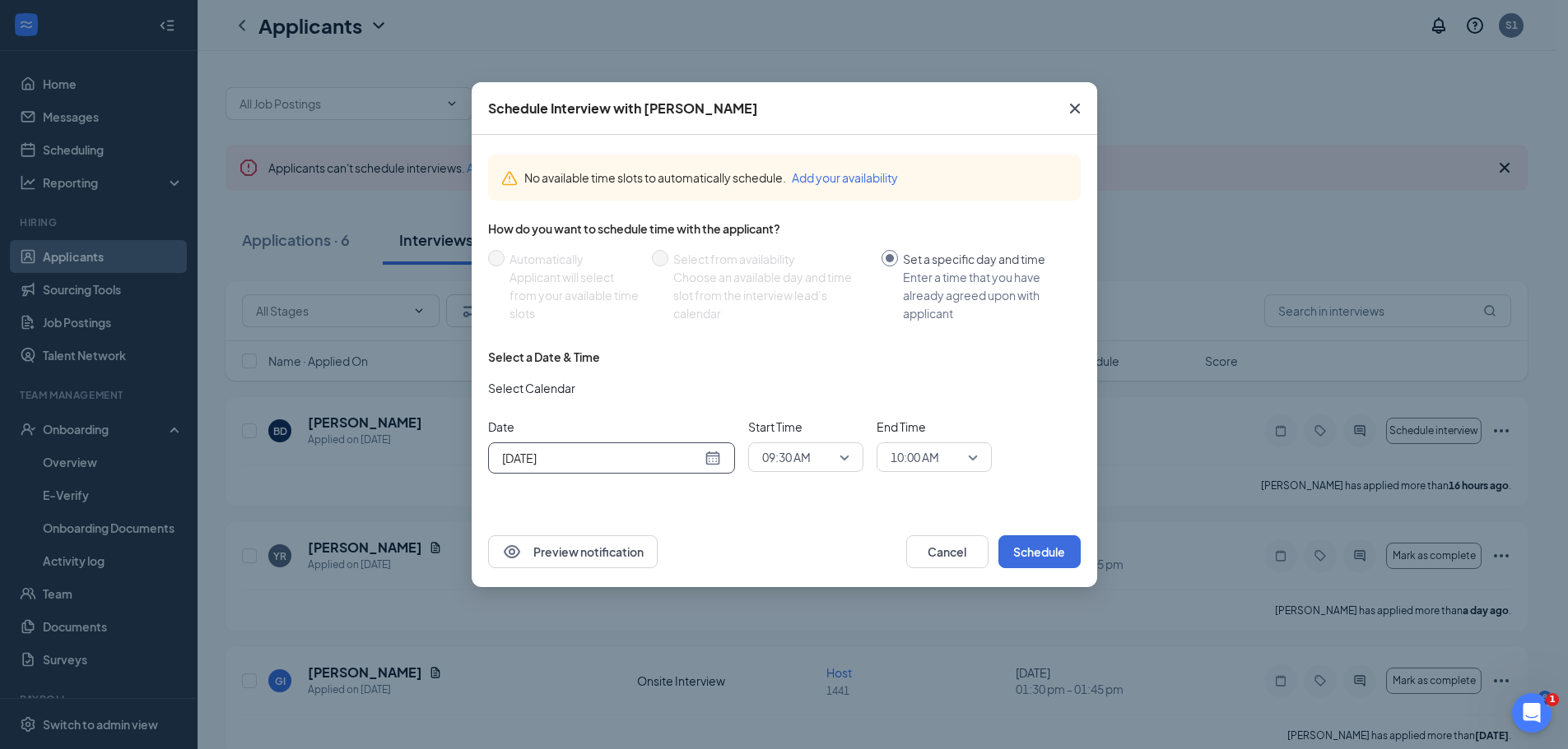
click at [821, 458] on span "09:30 AM" at bounding box center [798, 457] width 72 height 24
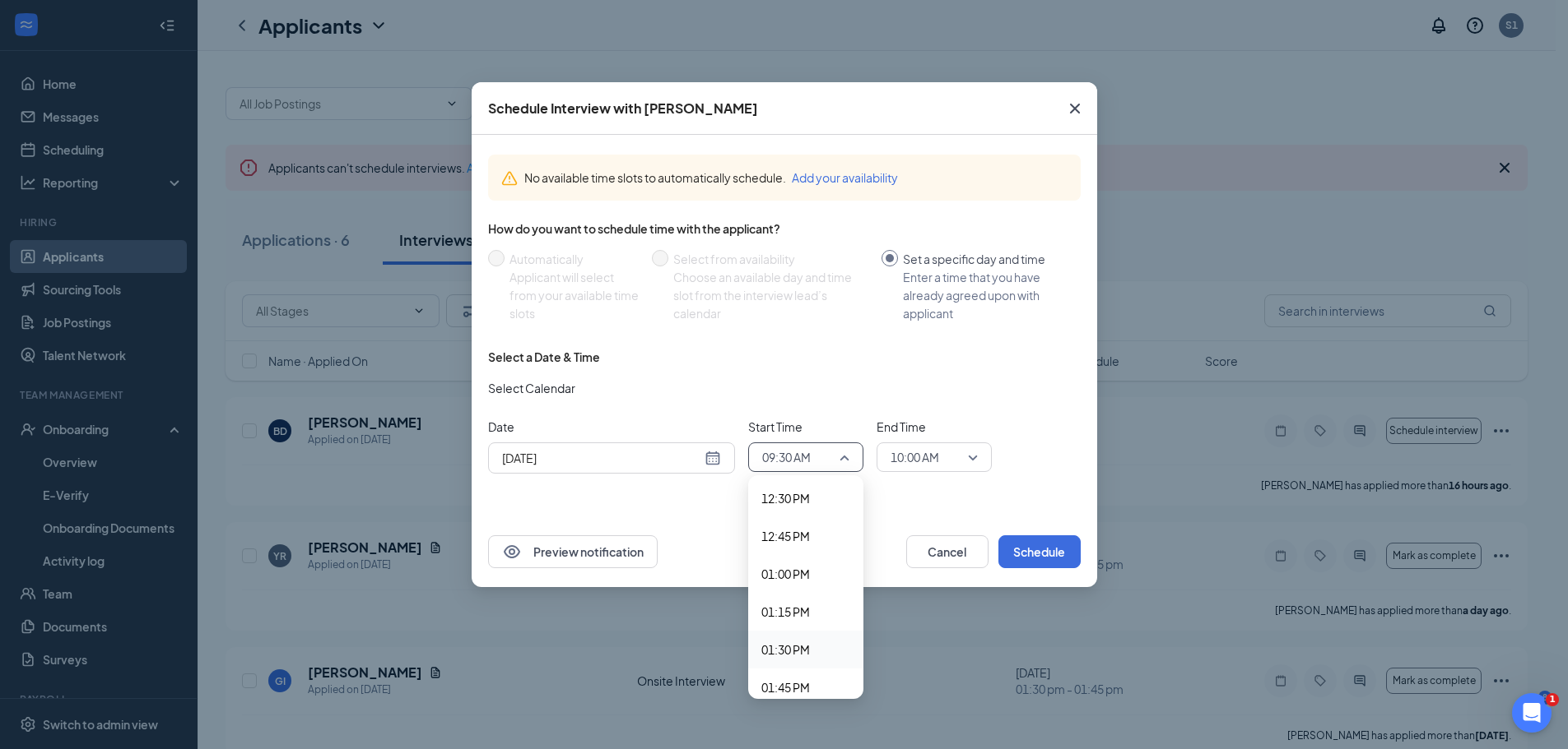
scroll to position [1925, 0]
click at [788, 656] on span "01:45 PM" at bounding box center [785, 659] width 49 height 18
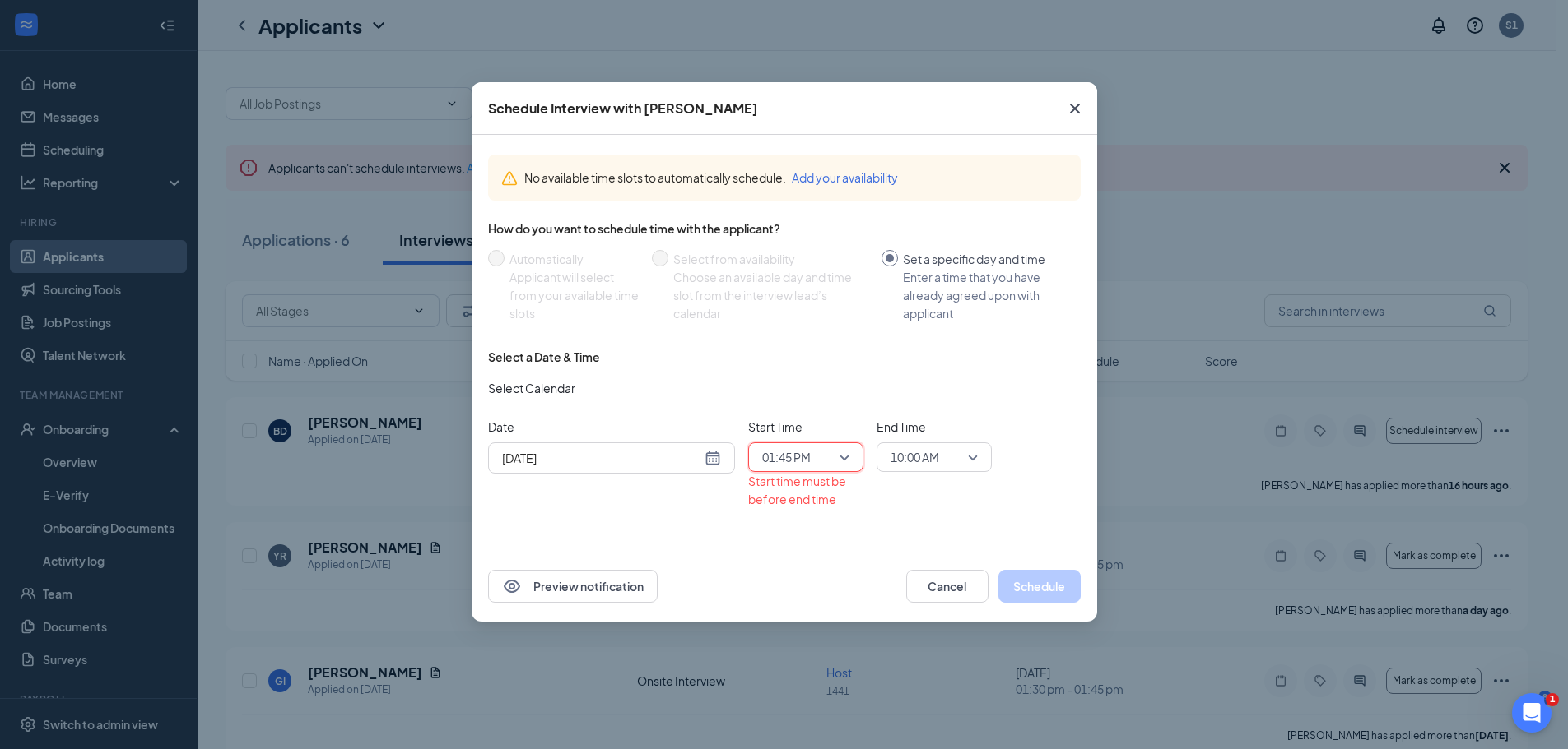
click at [922, 461] on span "10:00 AM" at bounding box center [914, 457] width 49 height 24
click at [916, 541] on span "02:00 PM" at bounding box center [914, 539] width 49 height 18
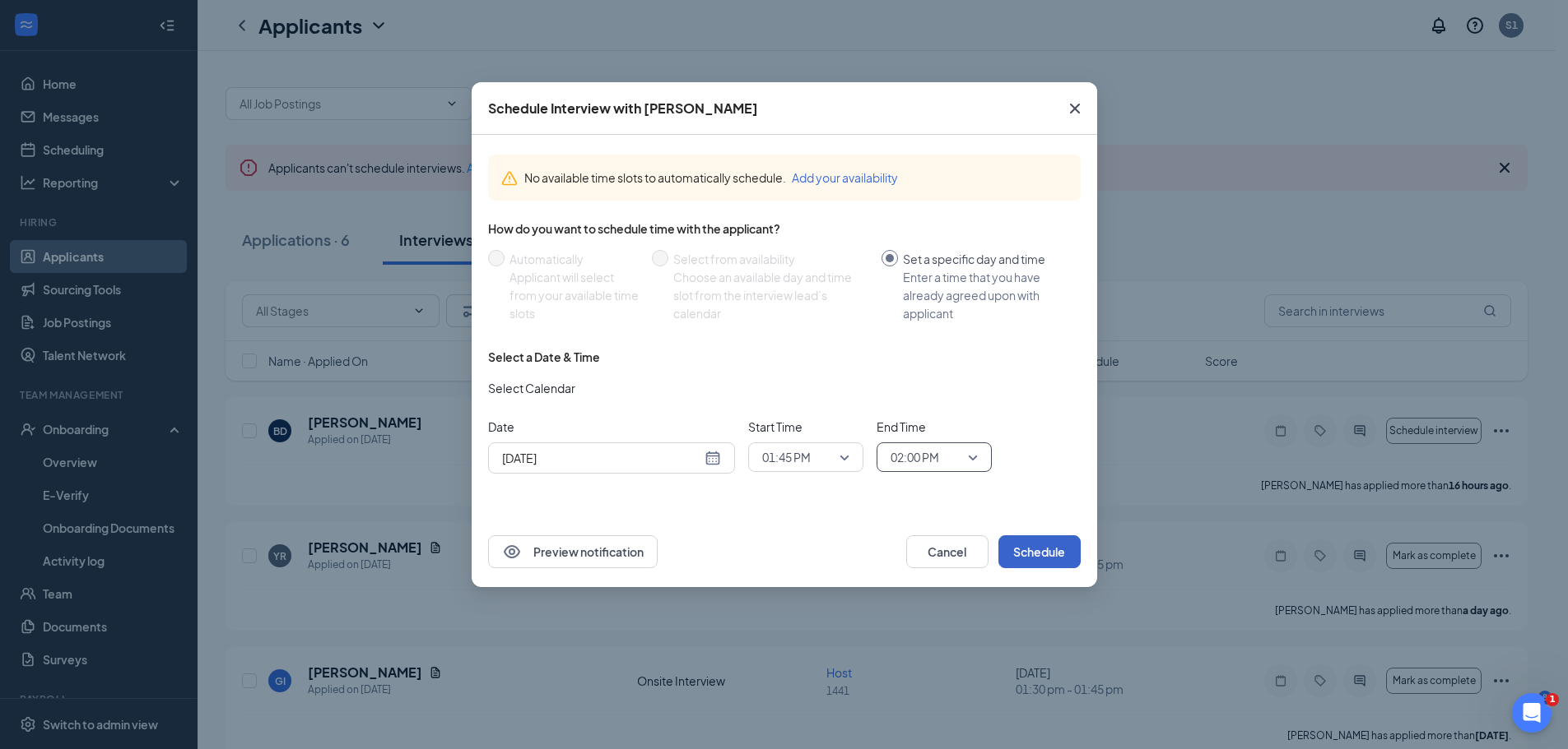
click at [1025, 559] on button "Schedule" at bounding box center [1039, 551] width 82 height 32
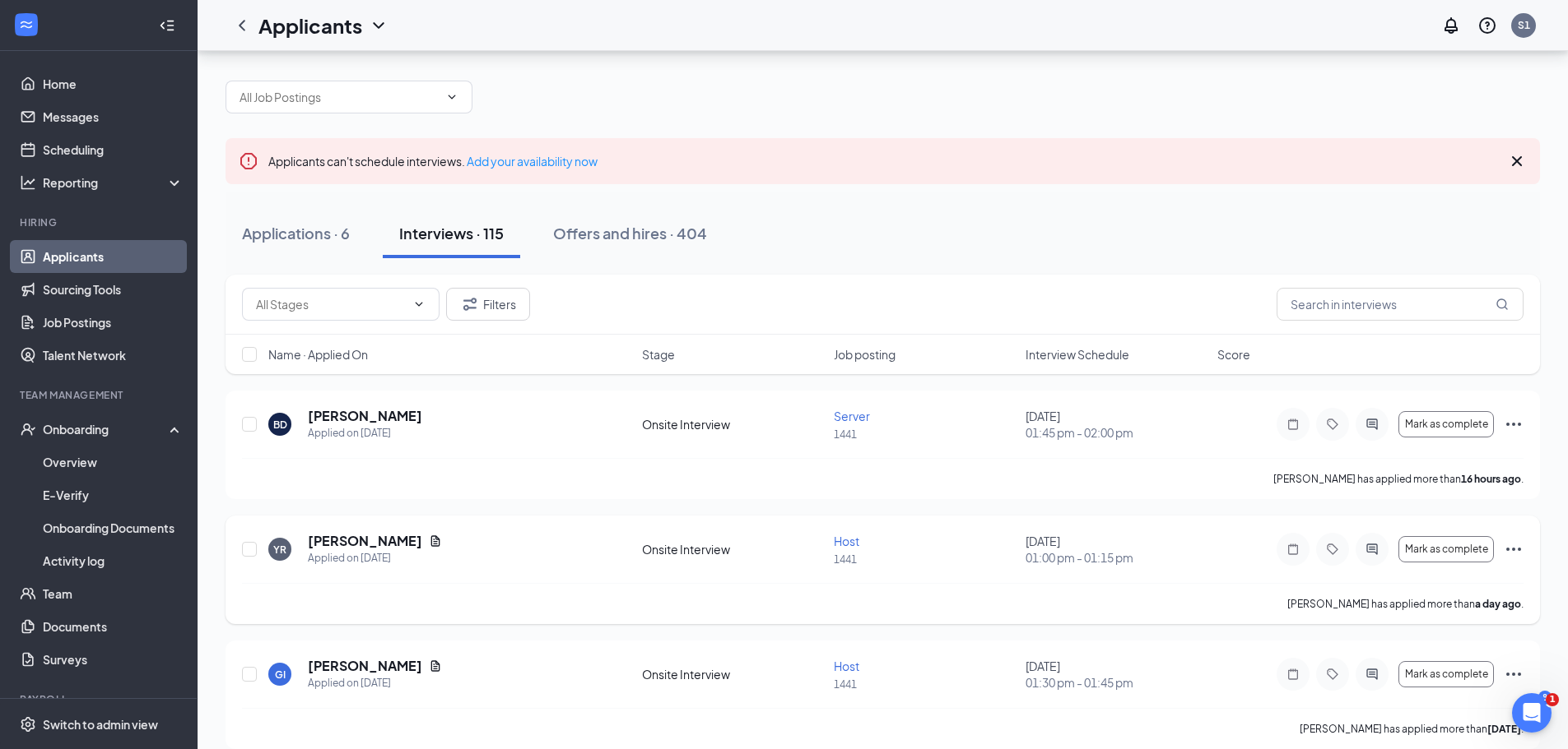
scroll to position [0, 0]
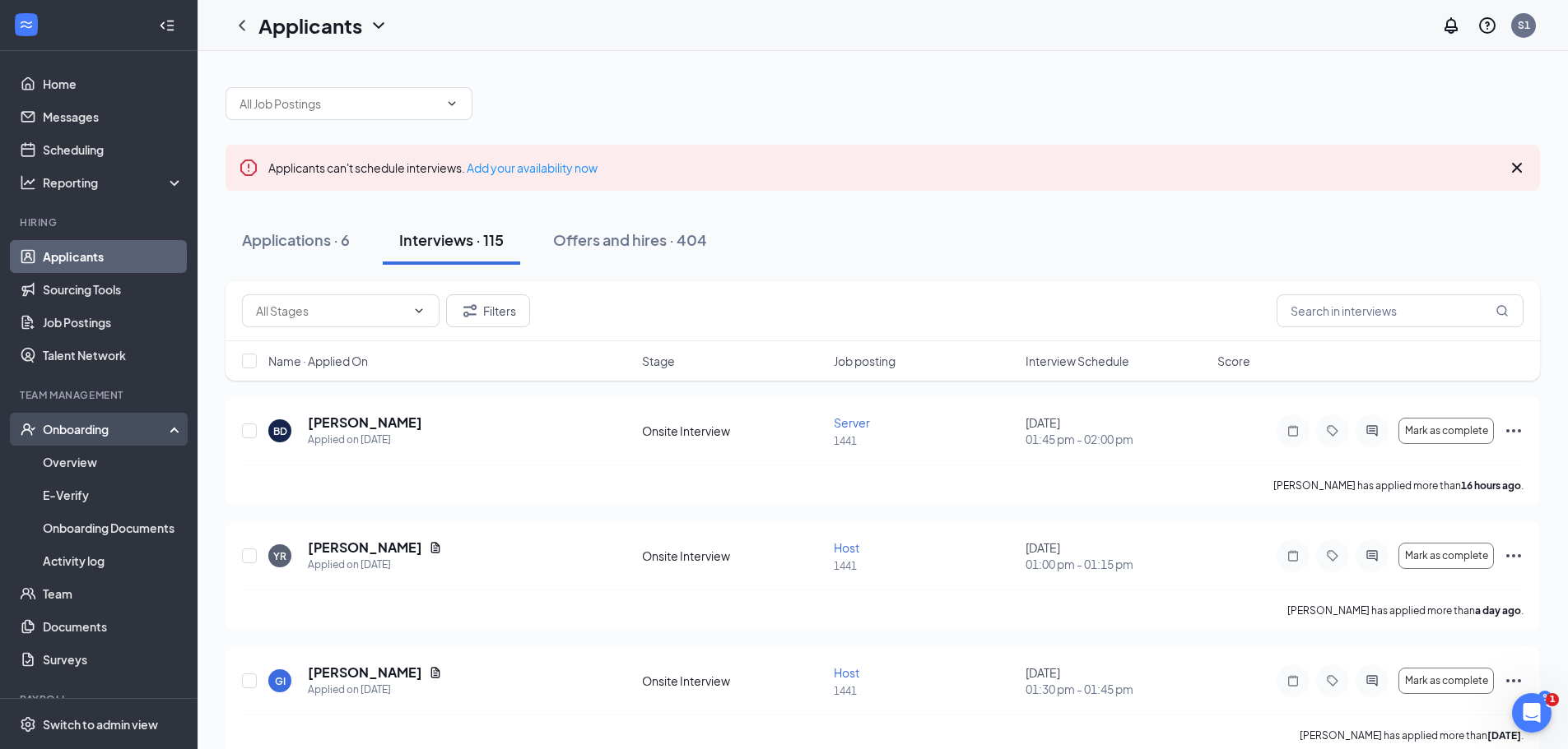
click at [124, 443] on div "Onboarding" at bounding box center [98, 430] width 198 height 32
click at [132, 438] on div "Onboarding" at bounding box center [106, 430] width 126 height 16
click at [122, 460] on link "Overview" at bounding box center [113, 462] width 141 height 32
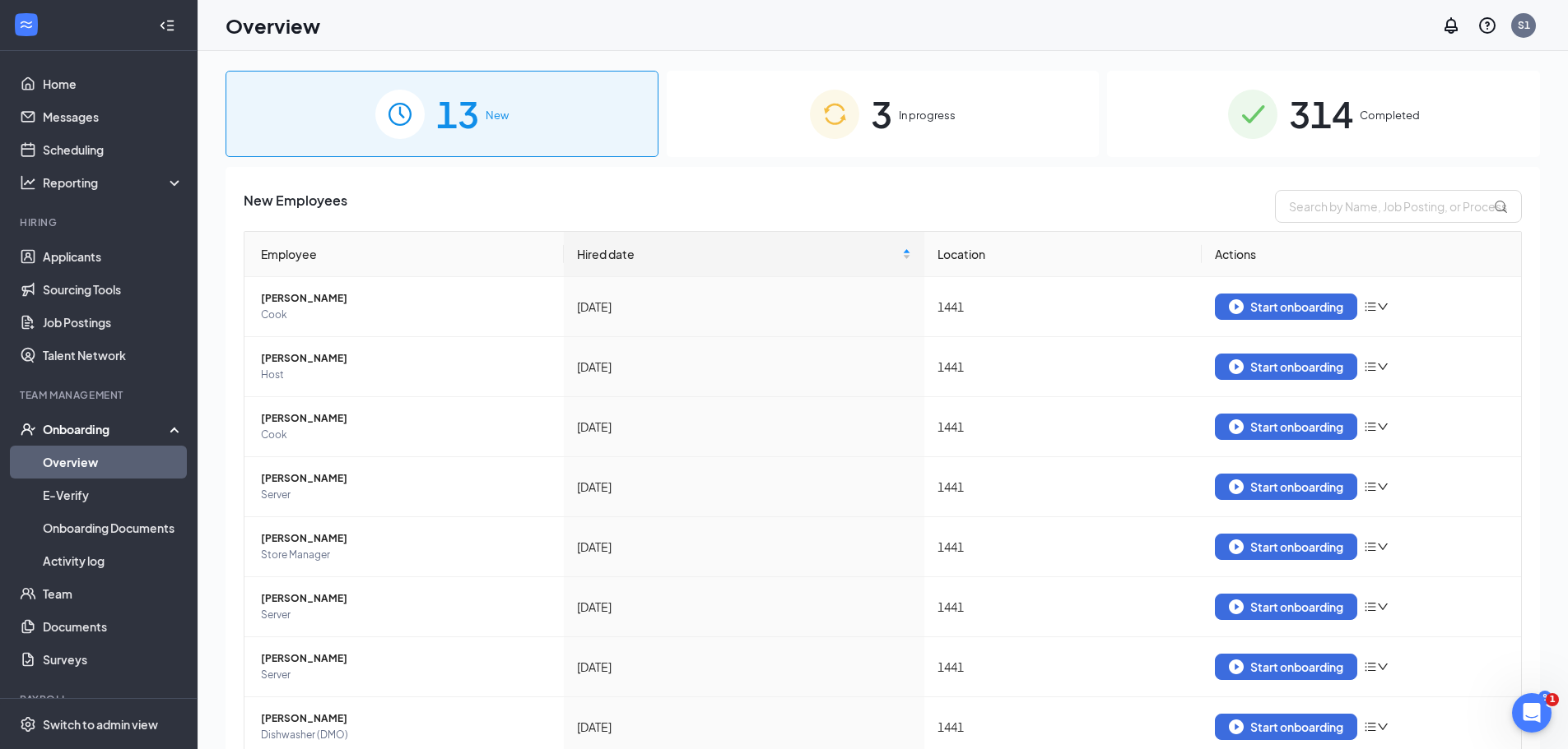
click at [1344, 103] on div "314 Completed" at bounding box center [1323, 114] width 433 height 87
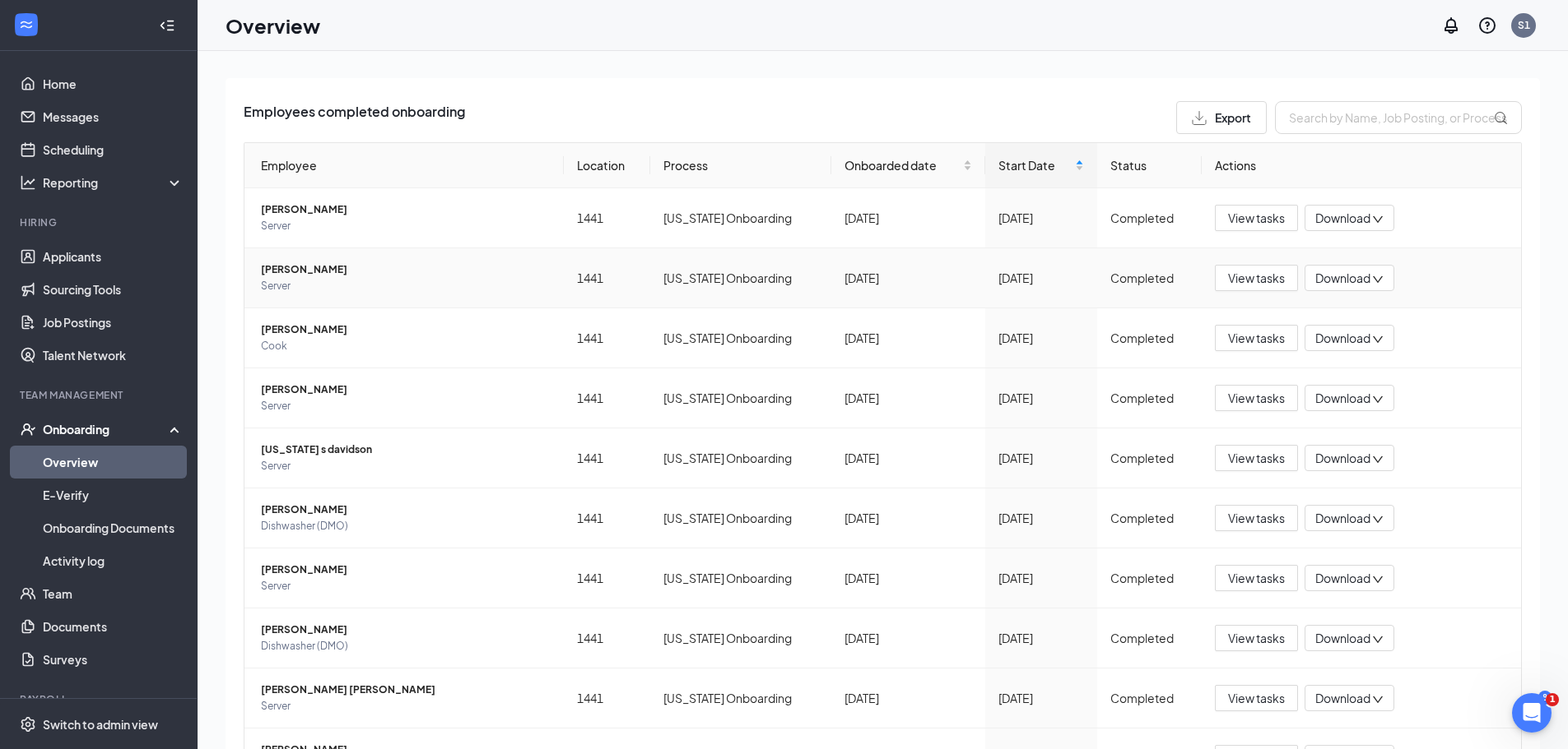
scroll to position [185, 0]
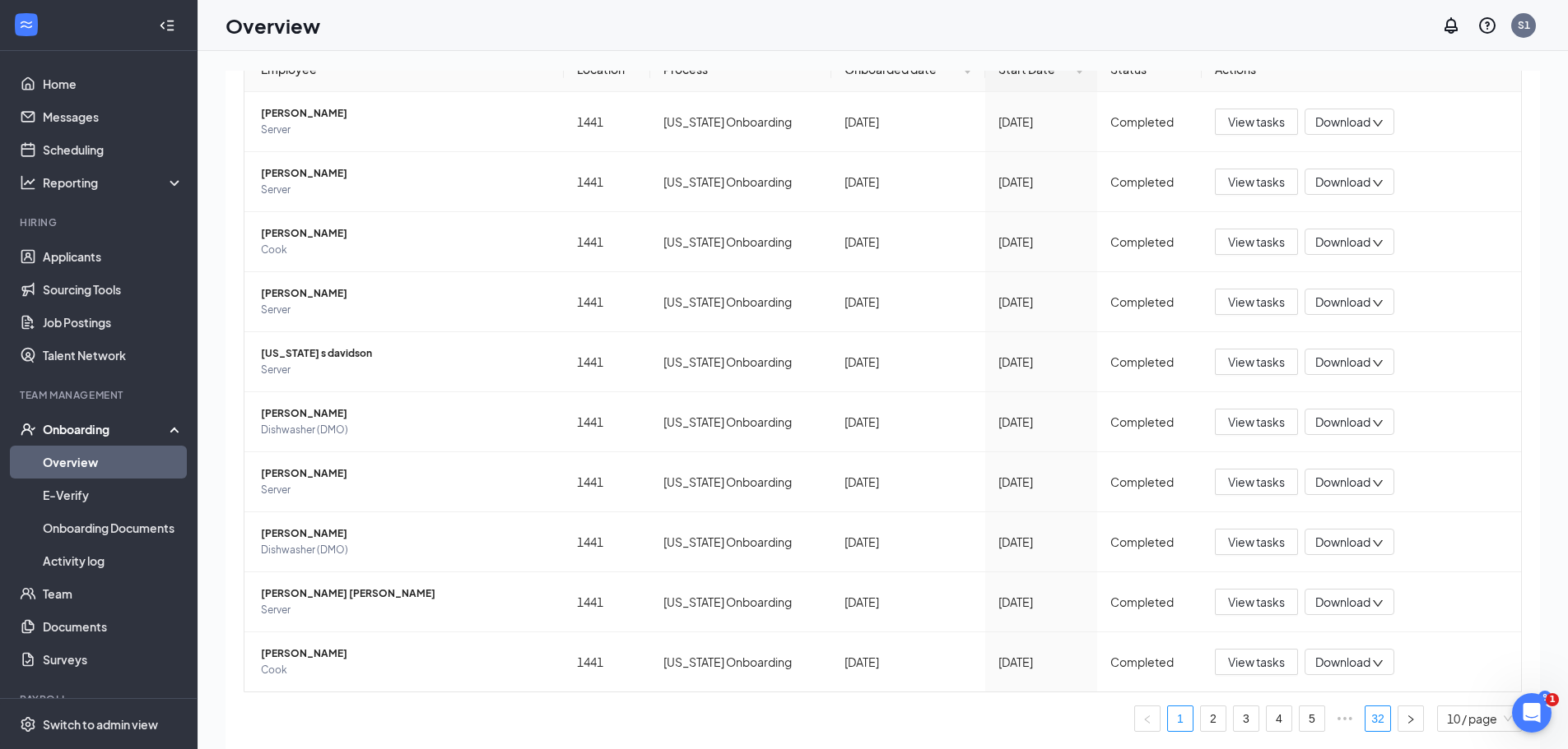
click at [1365, 718] on link "32" at bounding box center [1377, 718] width 24 height 24
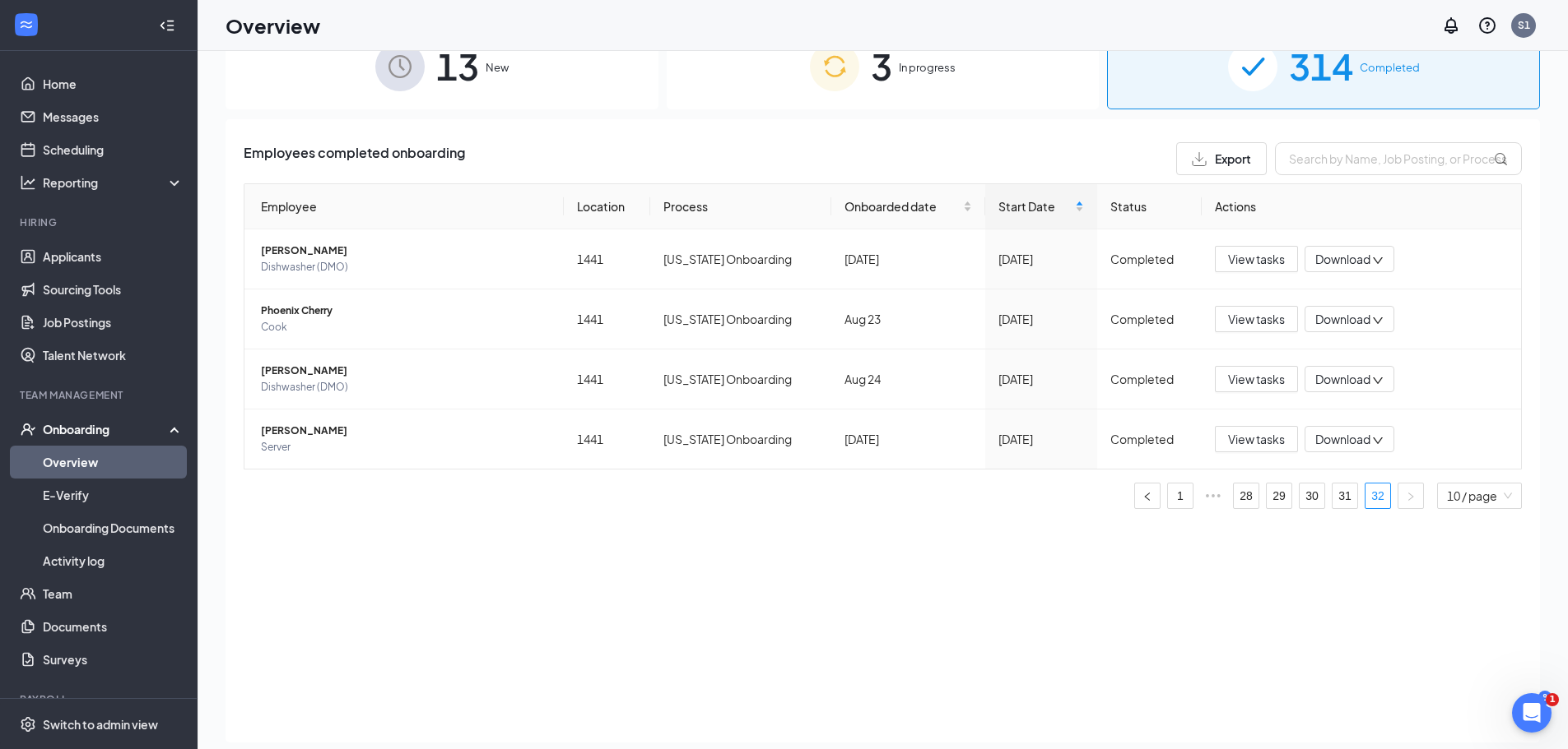
scroll to position [74, 0]
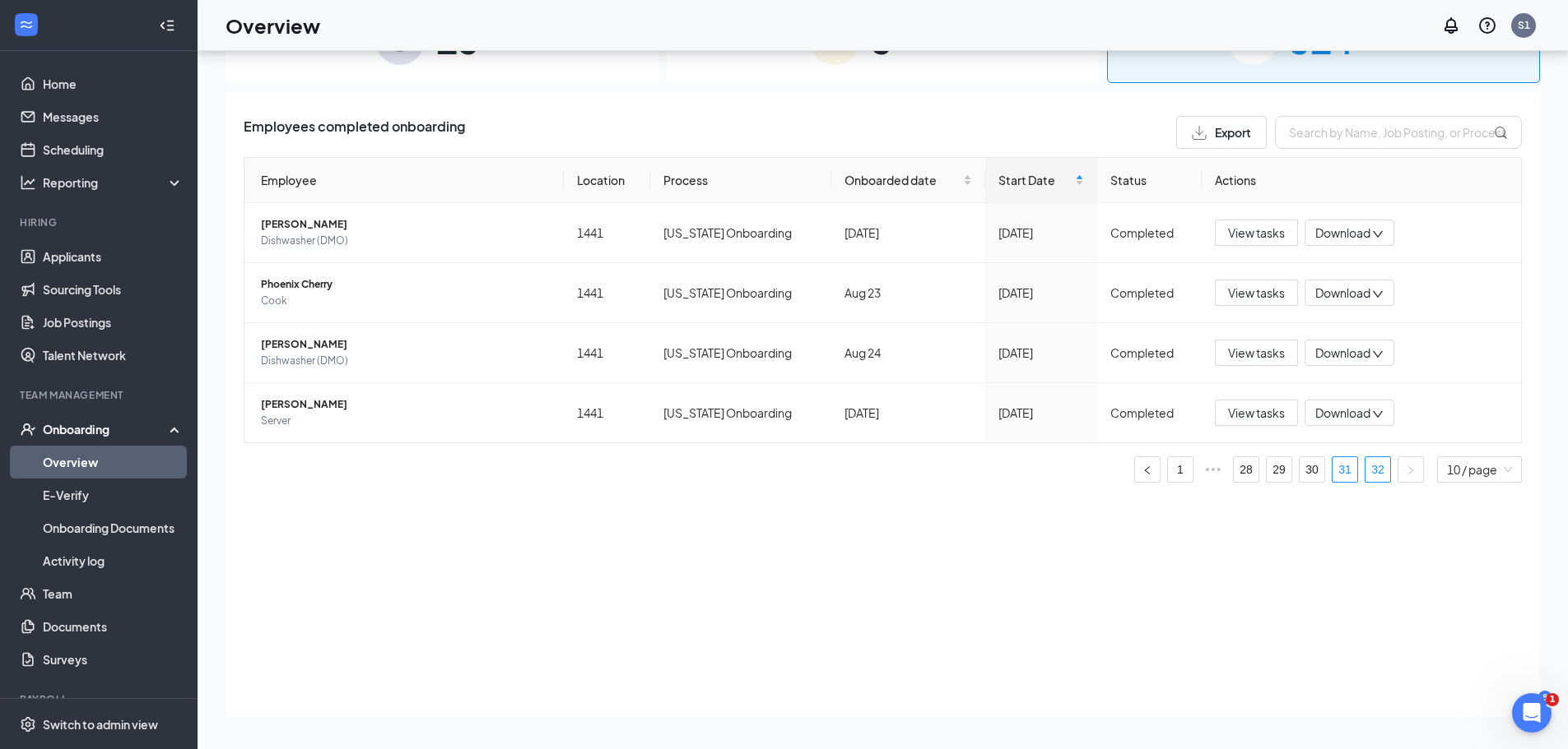
click at [1339, 472] on link "31" at bounding box center [1344, 469] width 24 height 24
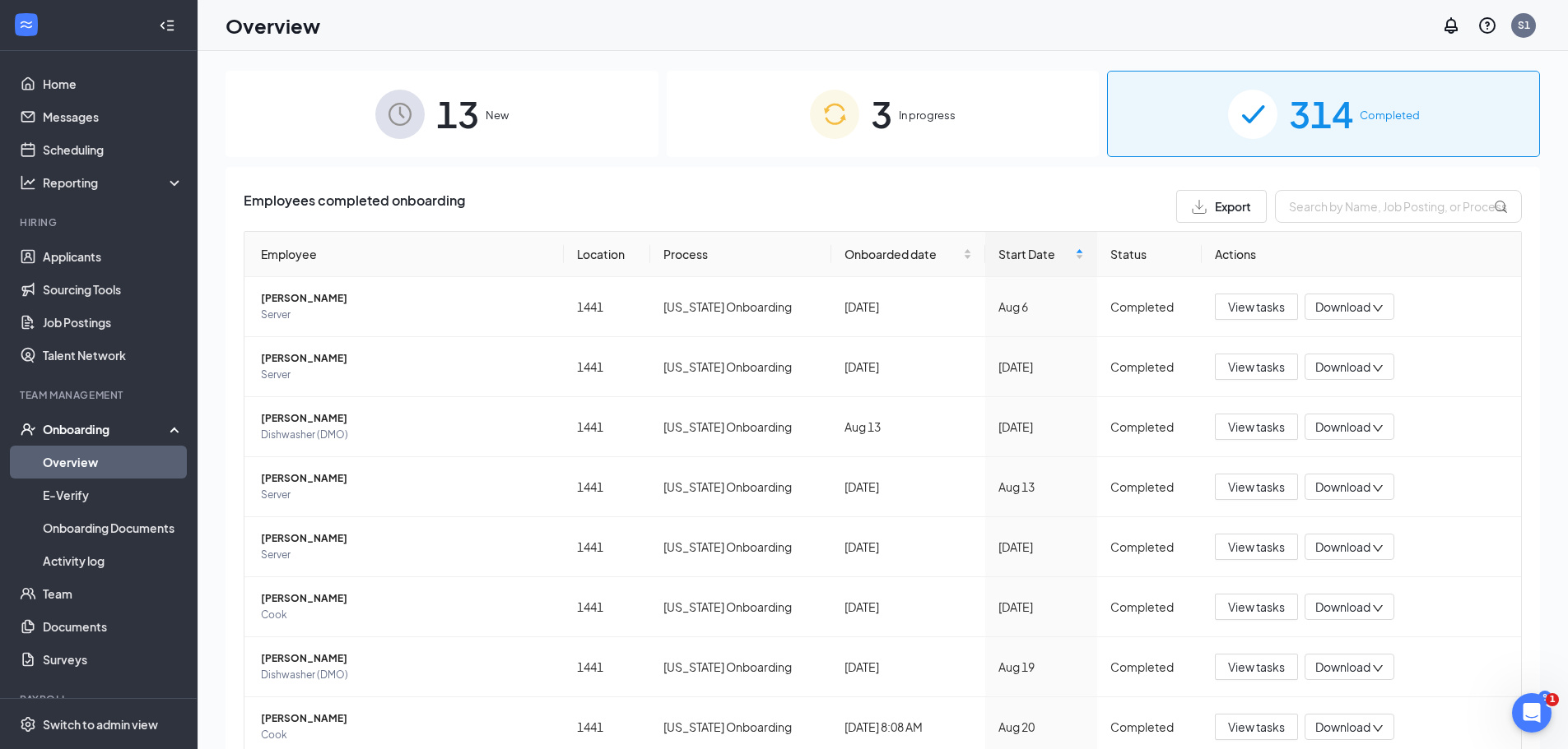
click at [1017, 135] on div "3 In progress" at bounding box center [883, 114] width 433 height 87
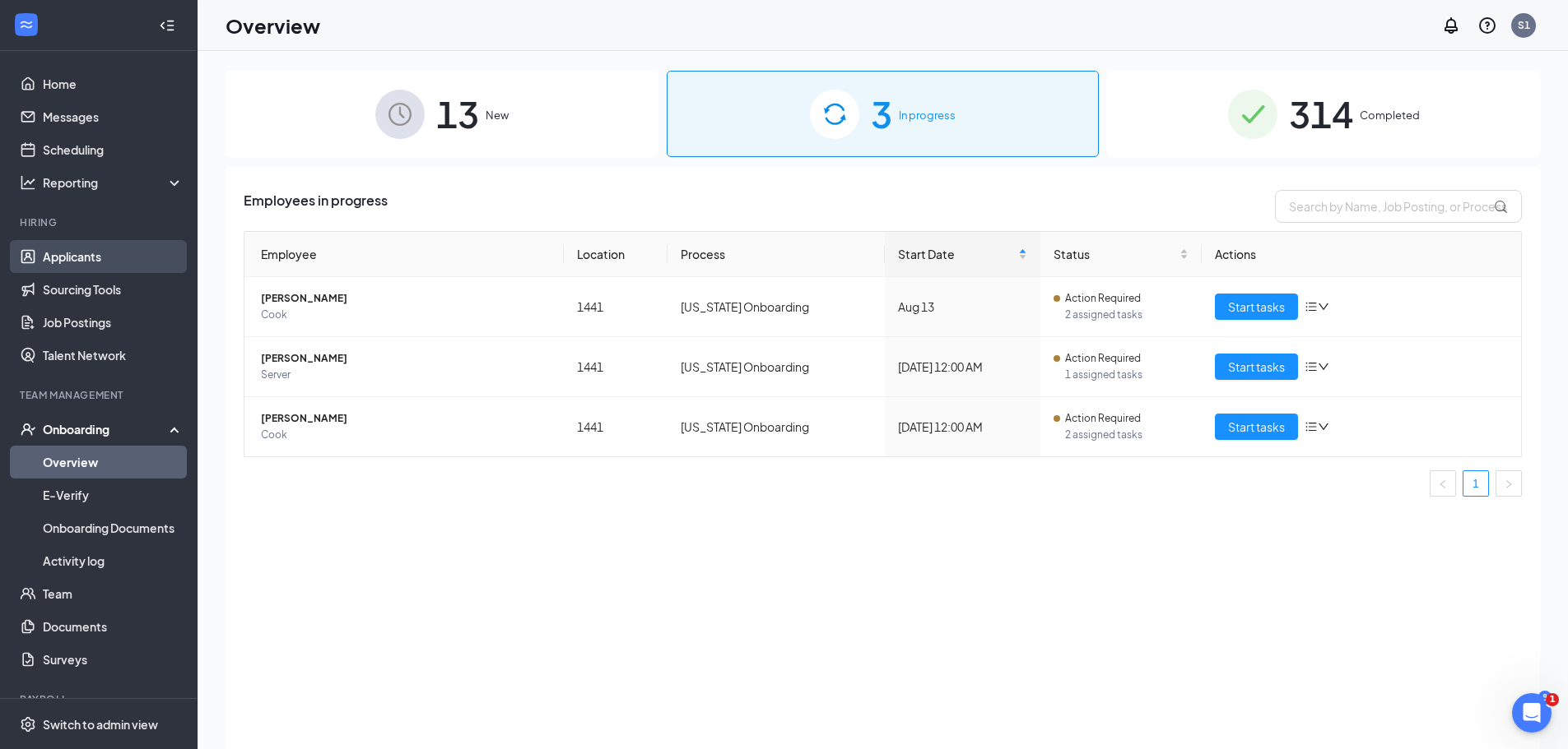
drag, startPoint x: 71, startPoint y: 252, endPoint x: 81, endPoint y: 256, distance: 10.8
click at [71, 253] on link "Applicants" at bounding box center [113, 256] width 141 height 32
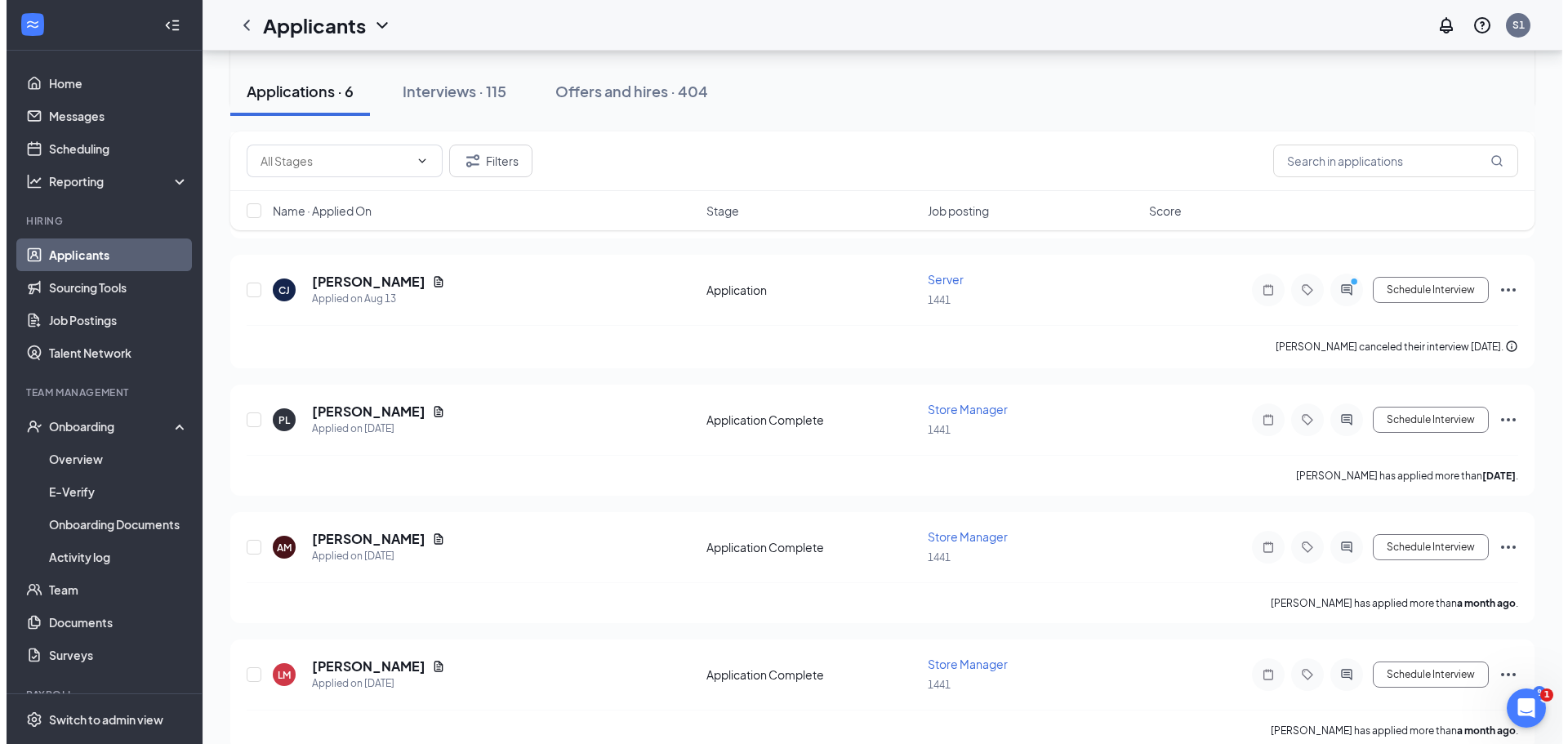
scroll to position [420, 0]
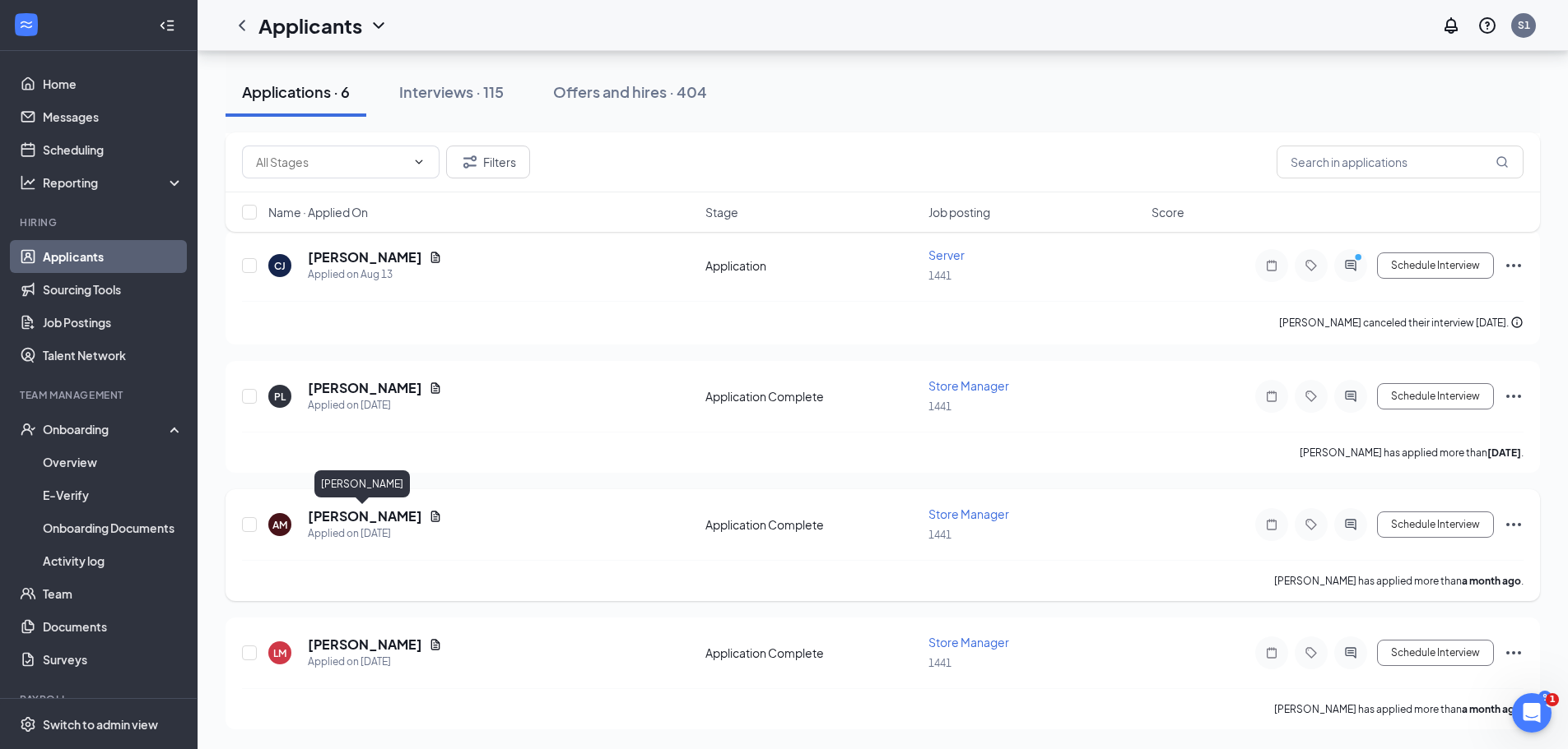
click at [387, 521] on h5 "[PERSON_NAME]" at bounding box center [365, 516] width 115 height 18
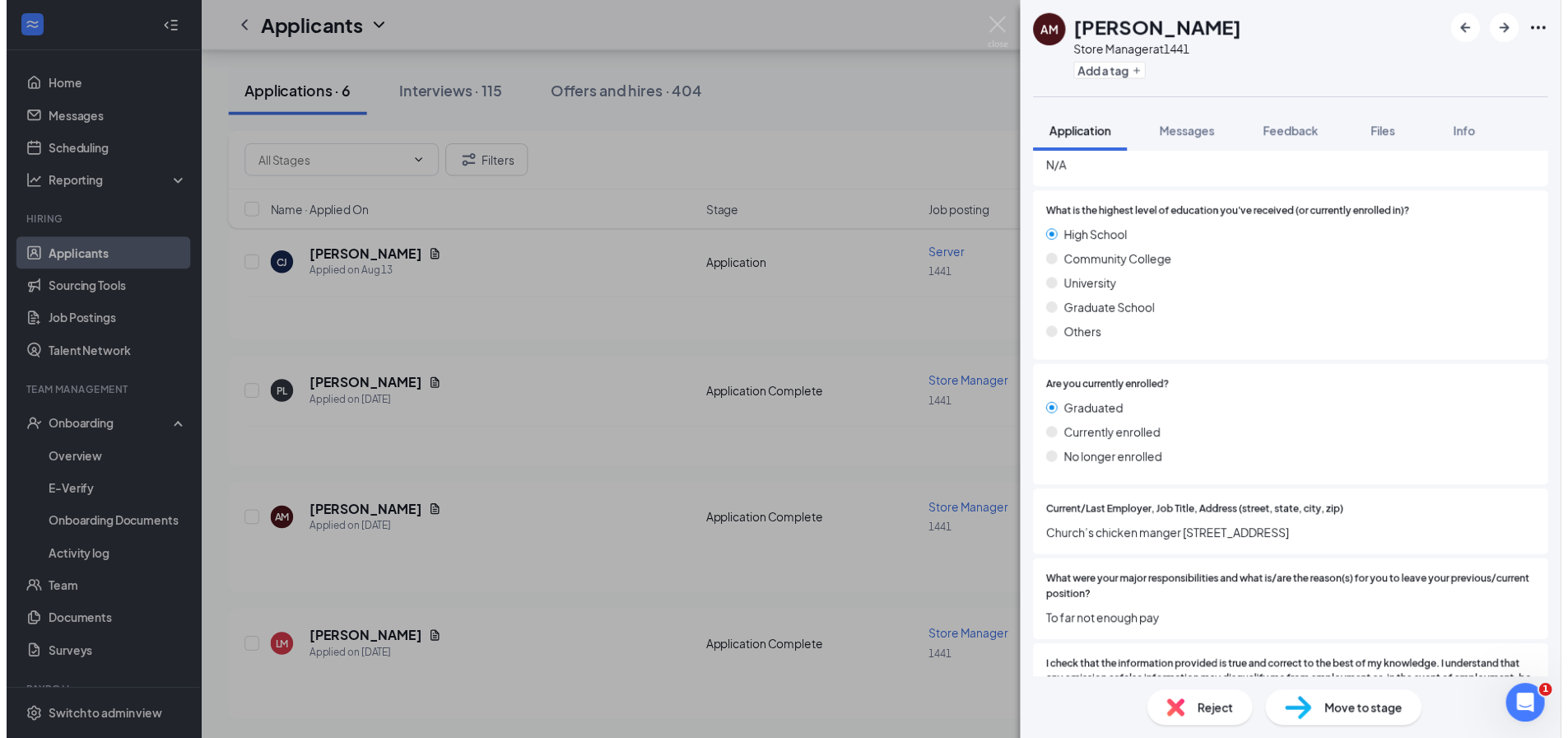
scroll to position [1309, 0]
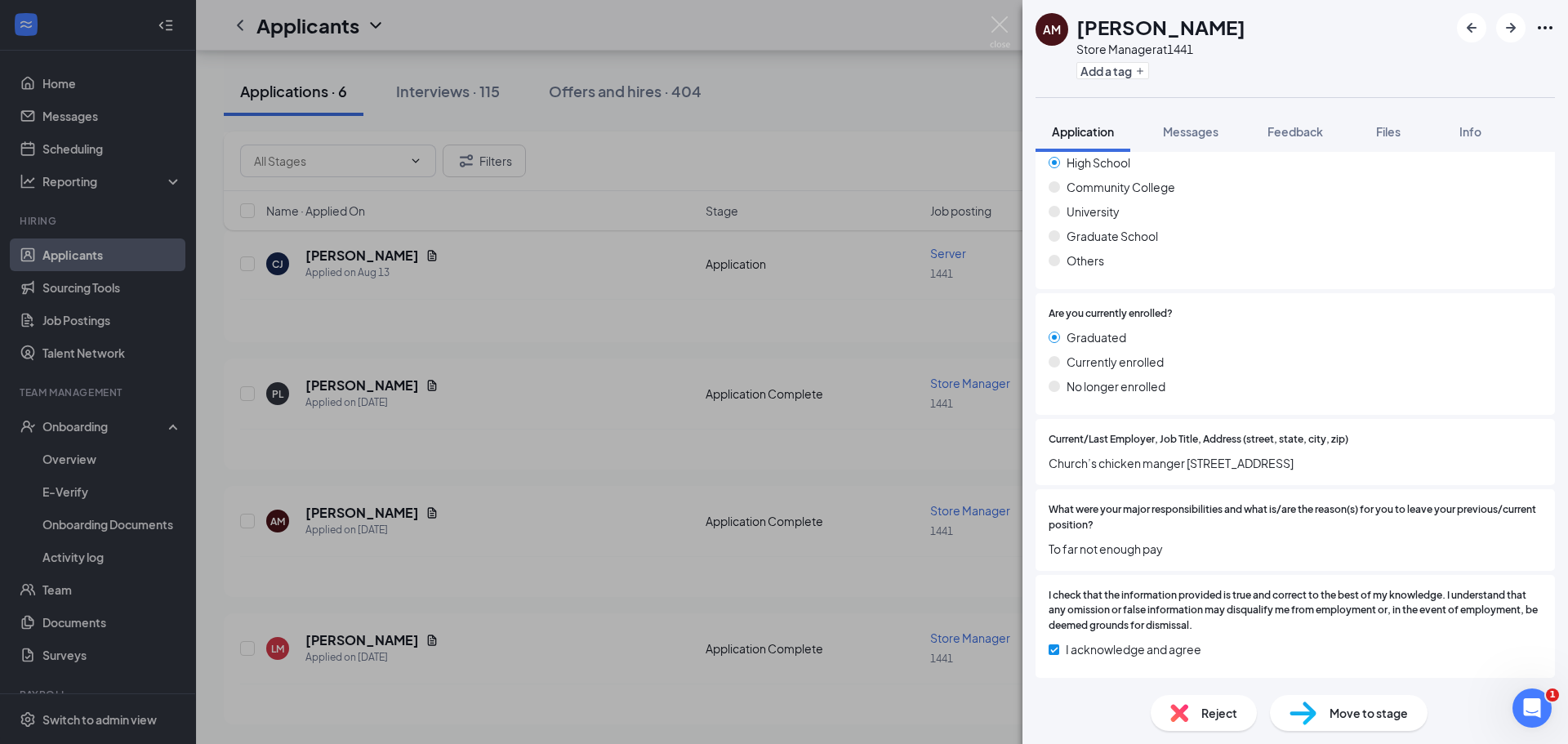
click at [859, 109] on div "AM [PERSON_NAME] Store Manager at 1441 Add a tag Application Messages Feedback …" at bounding box center [784, 372] width 1568 height 744
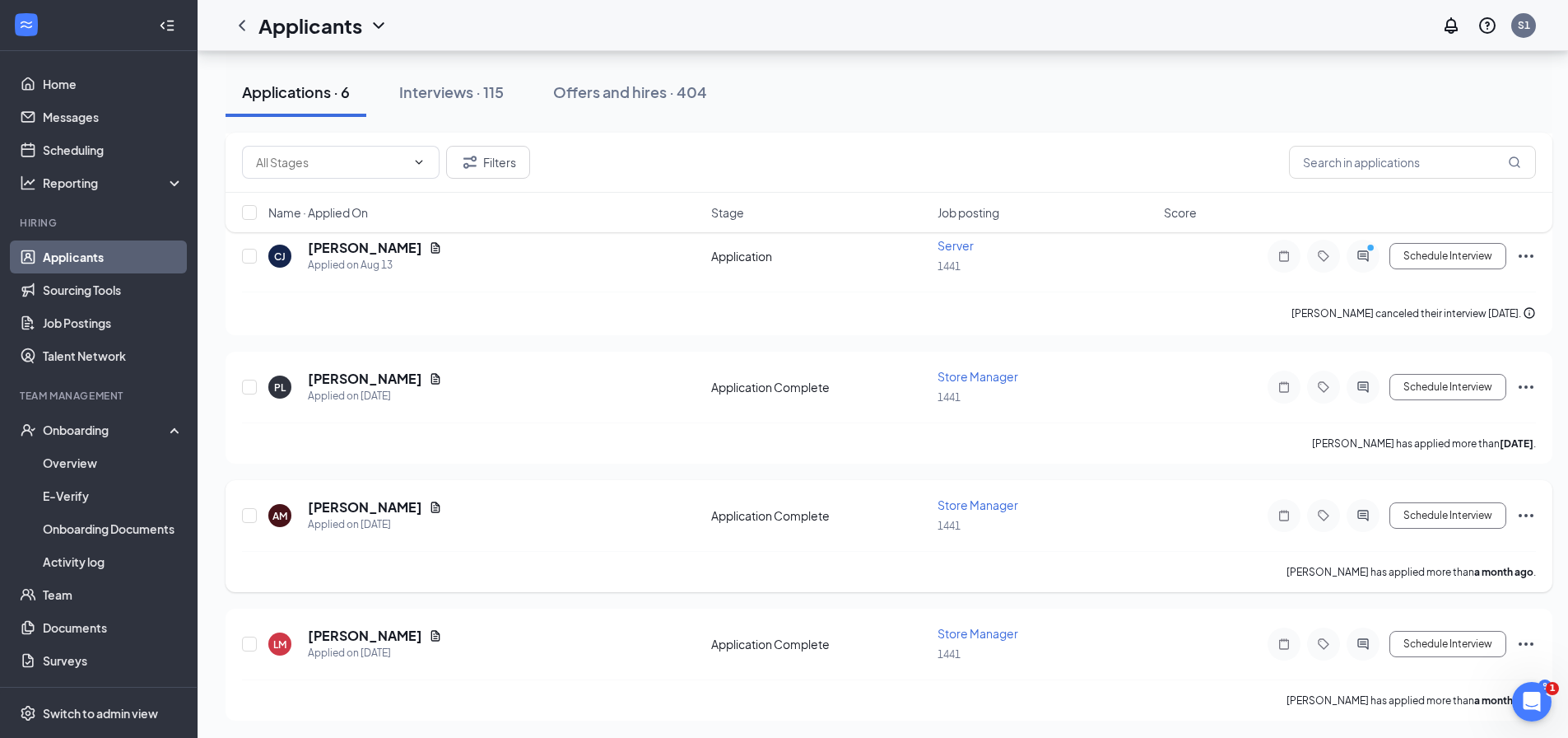
scroll to position [436, 0]
click at [385, 633] on h5 "[PERSON_NAME]" at bounding box center [365, 633] width 115 height 18
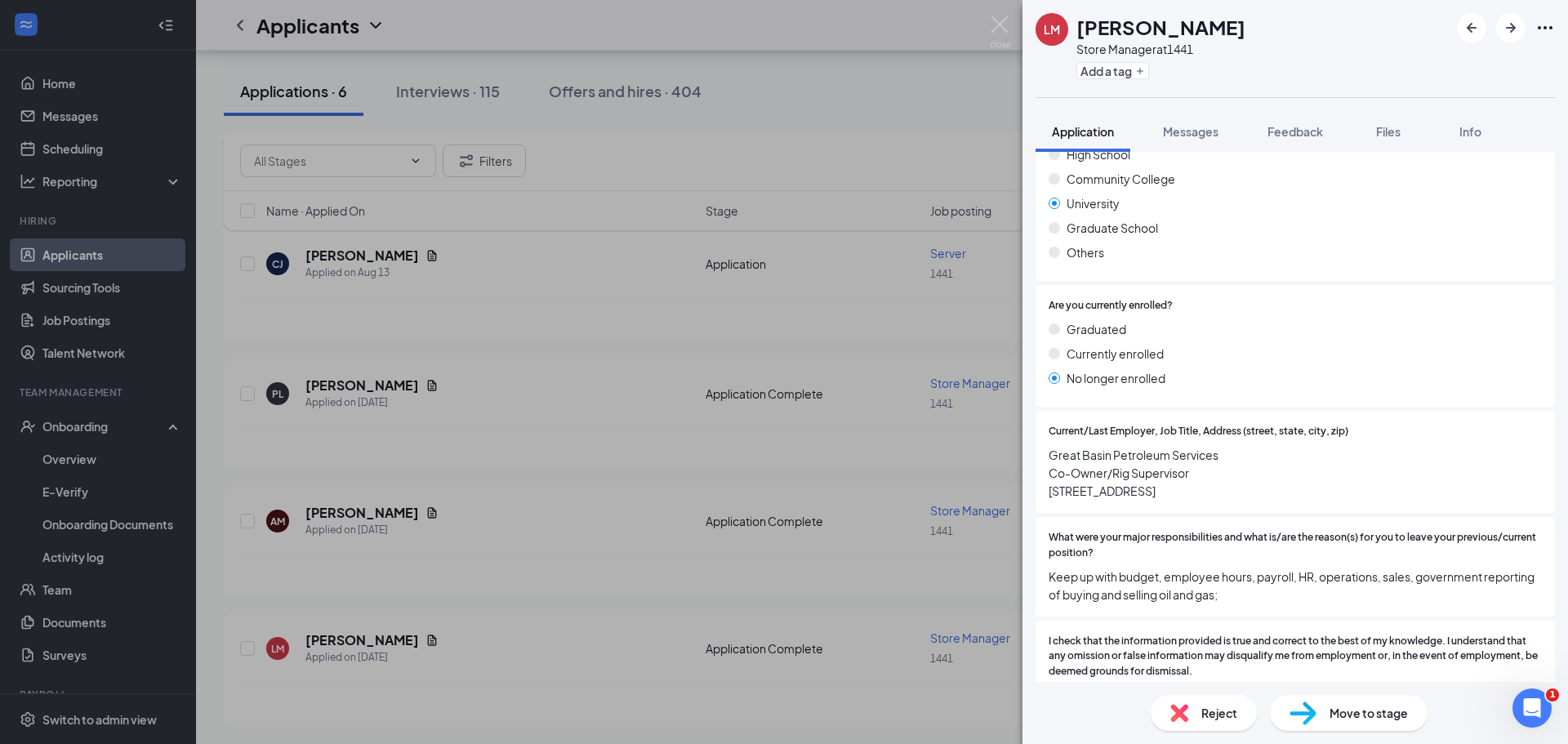
scroll to position [1371, 0]
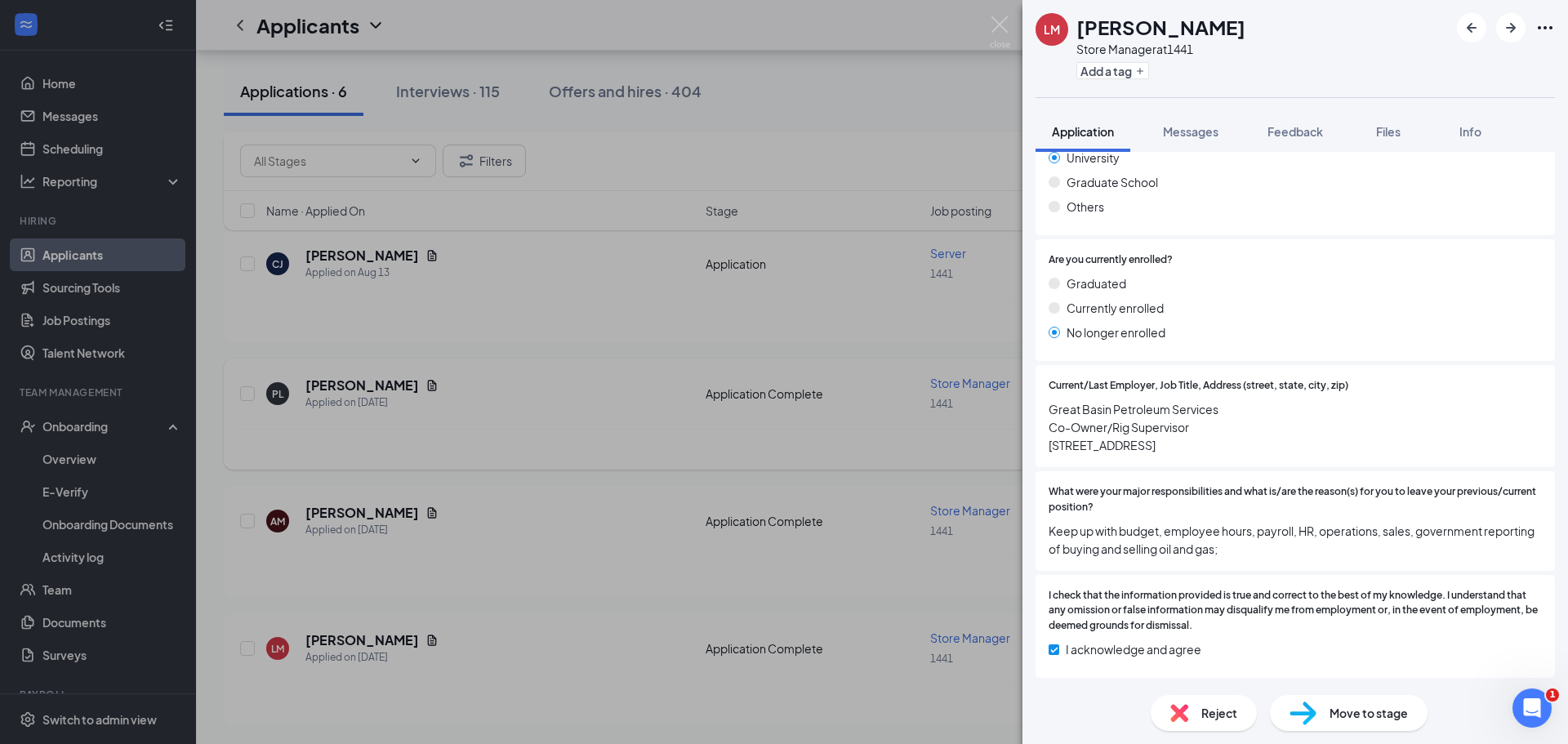
drag, startPoint x: 534, startPoint y: 421, endPoint x: 634, endPoint y: 439, distance: 101.6
click at [535, 421] on div "[PERSON_NAME] Store Manager at 1441 Add a tag Application Messages Feedback Fil…" at bounding box center [784, 372] width 1568 height 744
